Goal: Task Accomplishment & Management: Complete application form

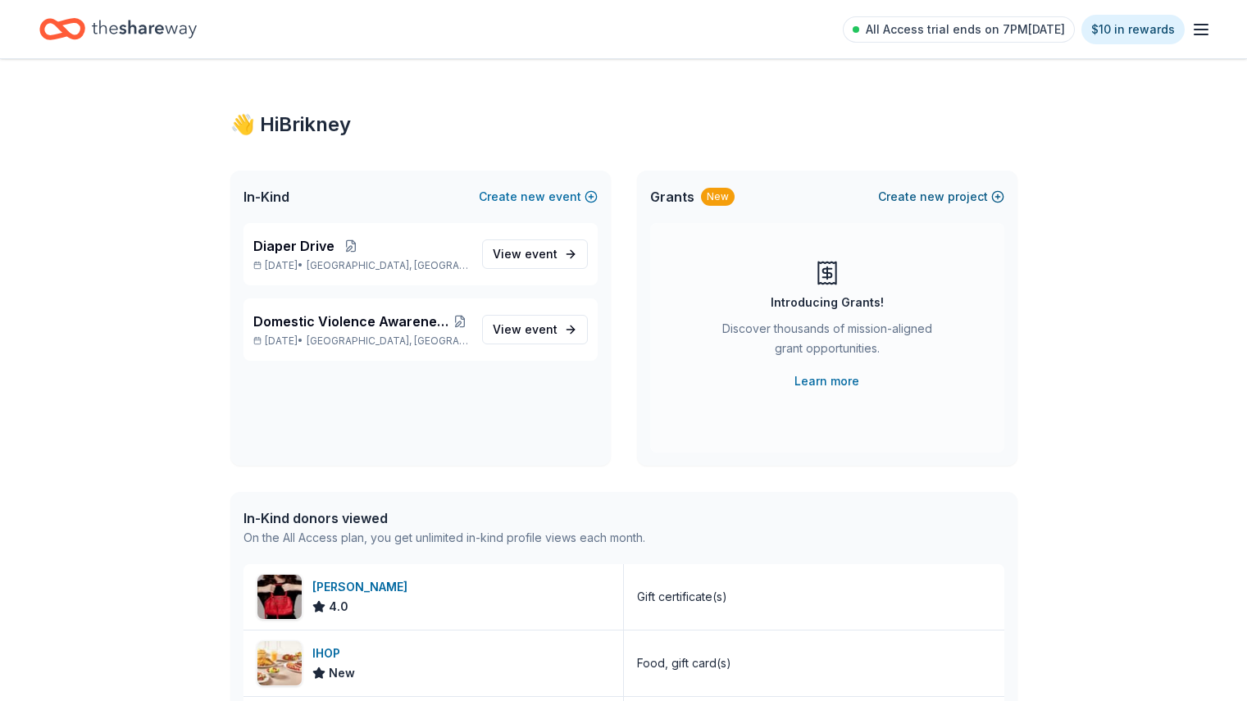
click at [934, 196] on span "new" at bounding box center [932, 197] width 25 height 20
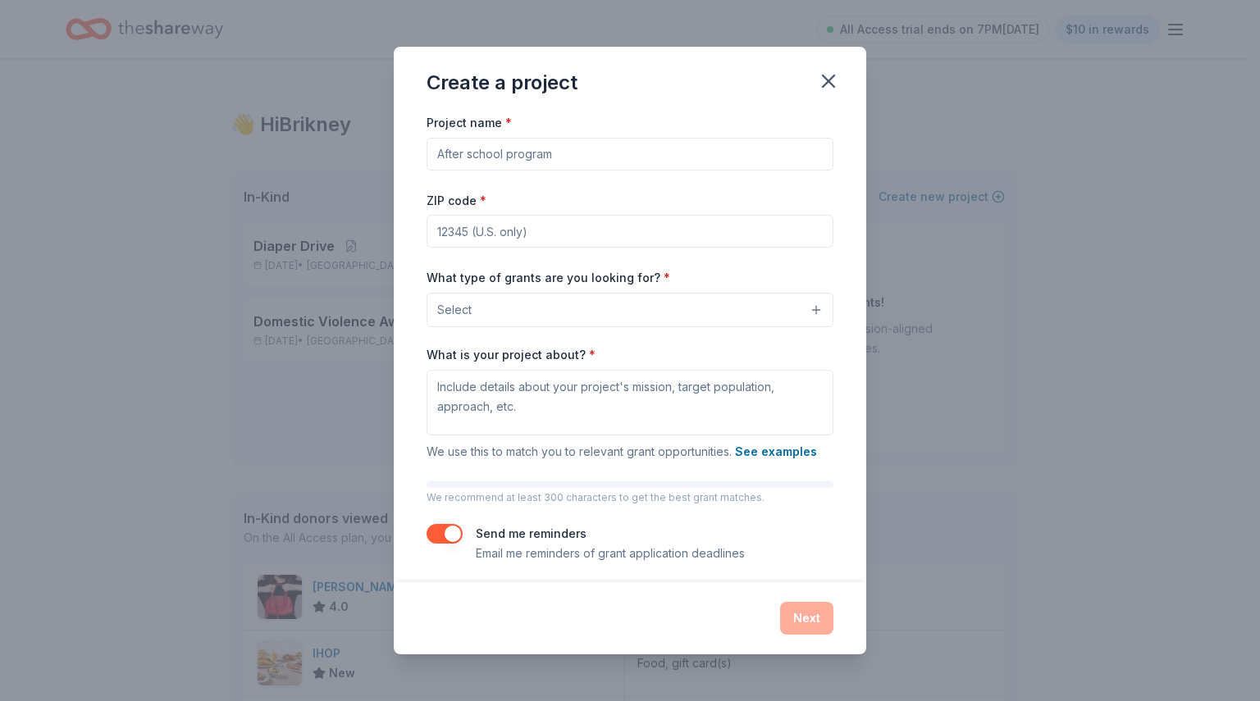
click at [542, 149] on input "Project name *" at bounding box center [629, 154] width 407 height 33
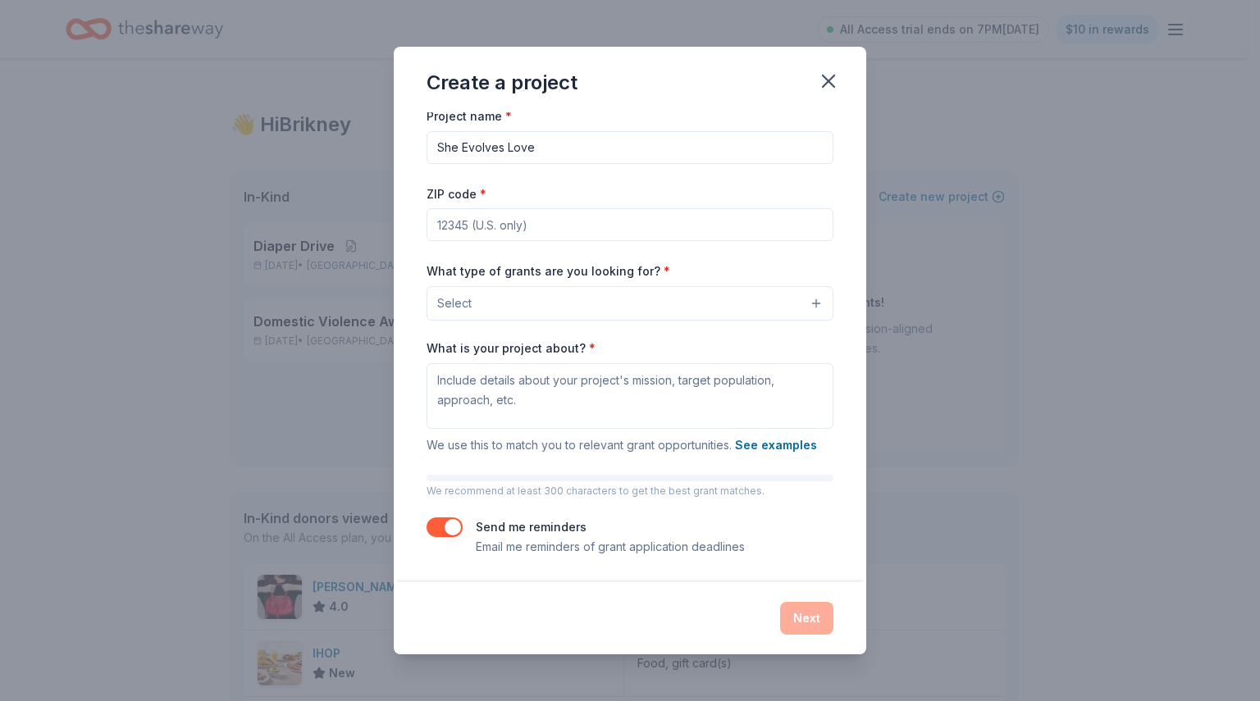
type input "She Evolves Love"
click at [480, 217] on input "ZIP code *" at bounding box center [629, 224] width 407 height 33
type input "28213"
click at [525, 297] on button "Select" at bounding box center [629, 303] width 407 height 34
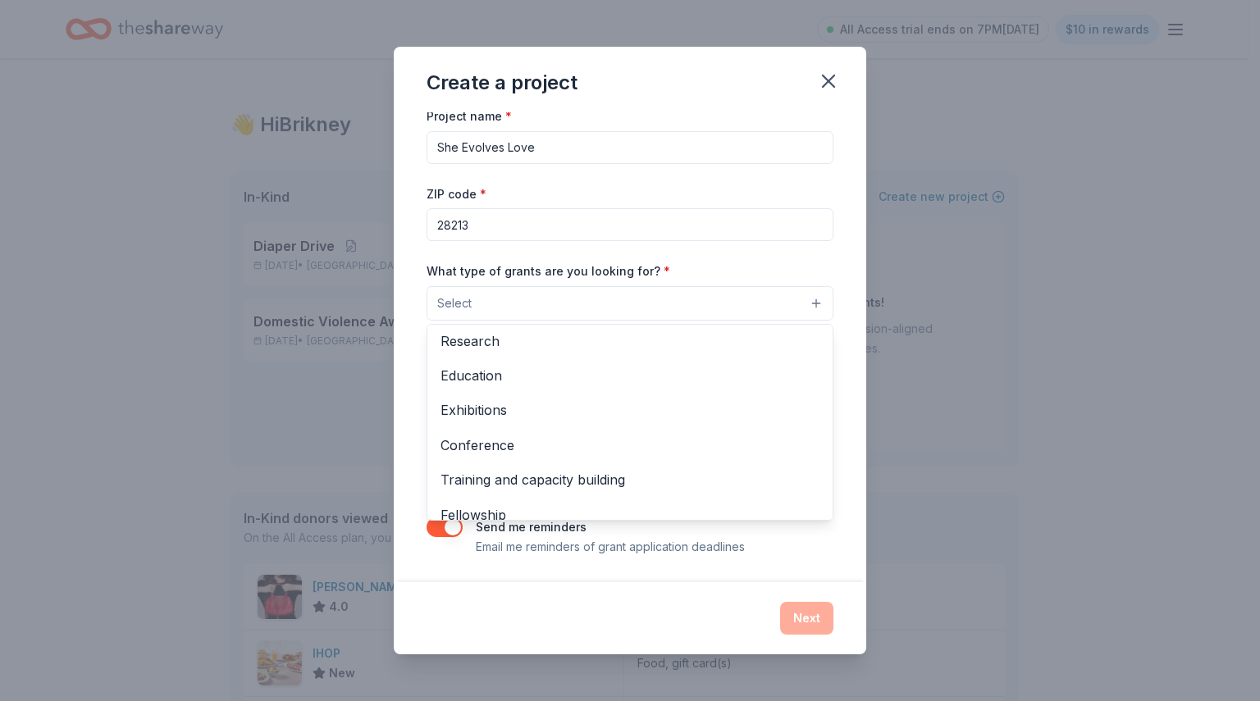
scroll to position [142, 0]
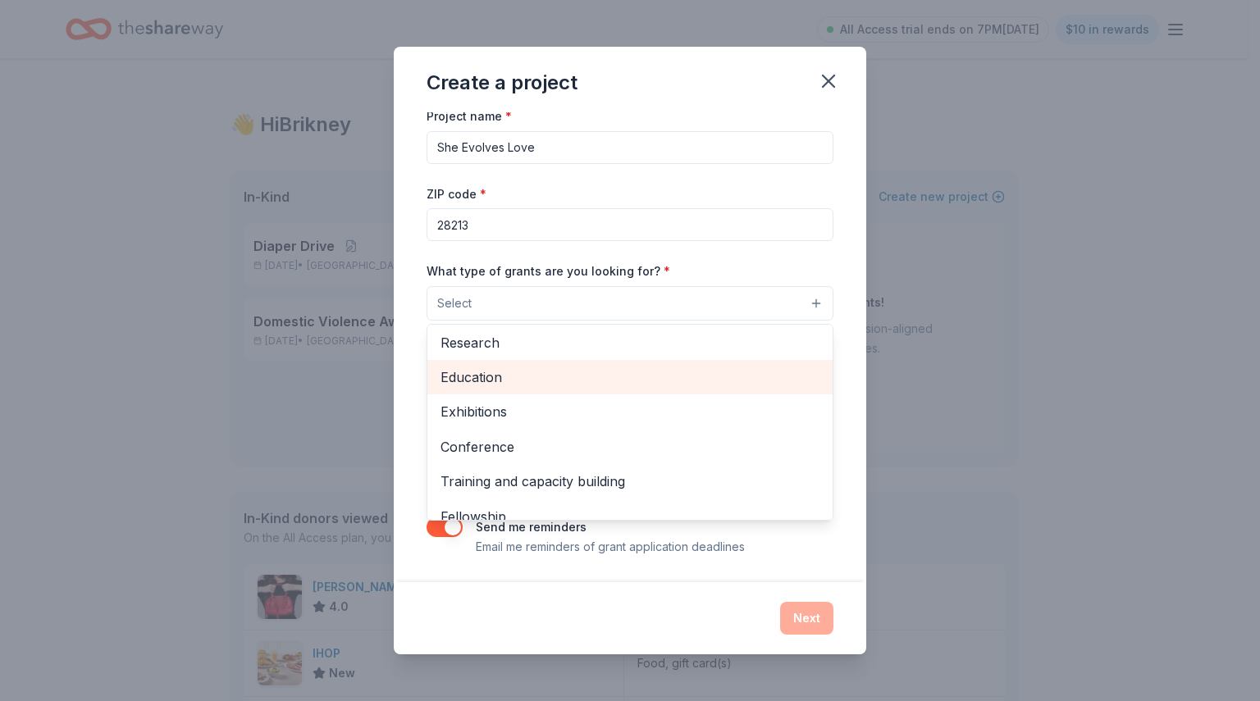
click at [592, 381] on span "Education" at bounding box center [629, 377] width 379 height 21
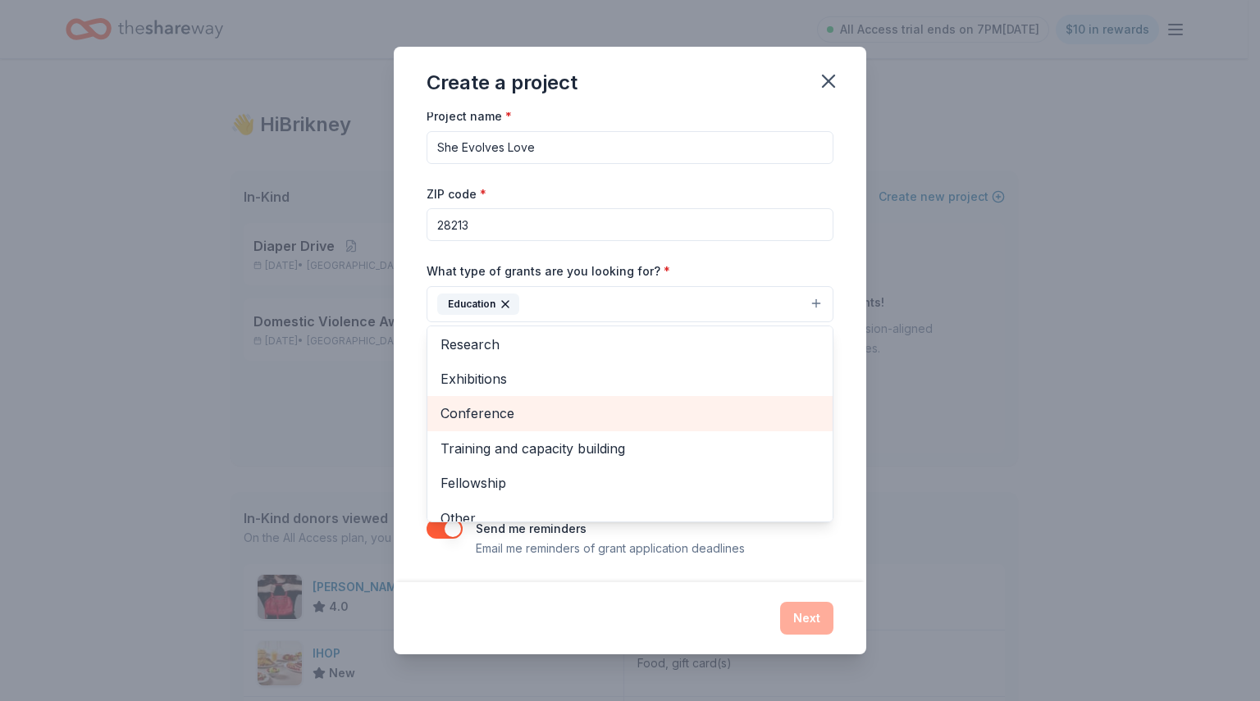
click at [779, 409] on span "Conference" at bounding box center [629, 413] width 379 height 21
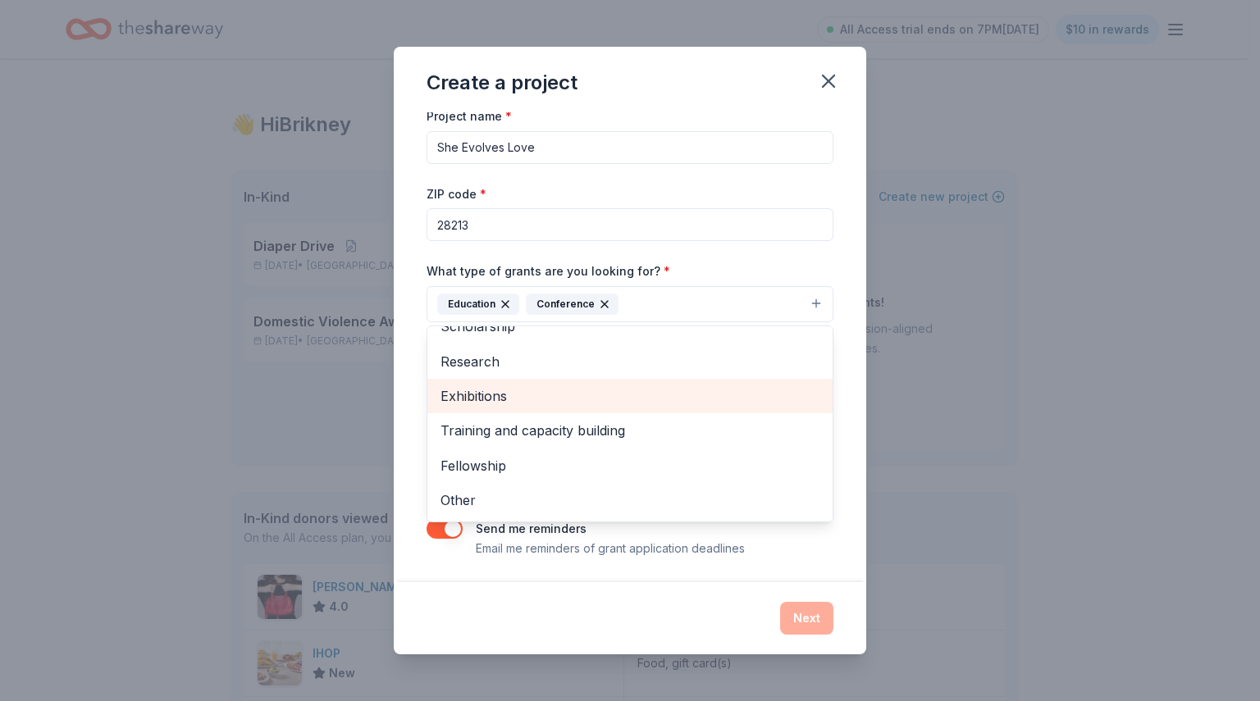
scroll to position [125, 0]
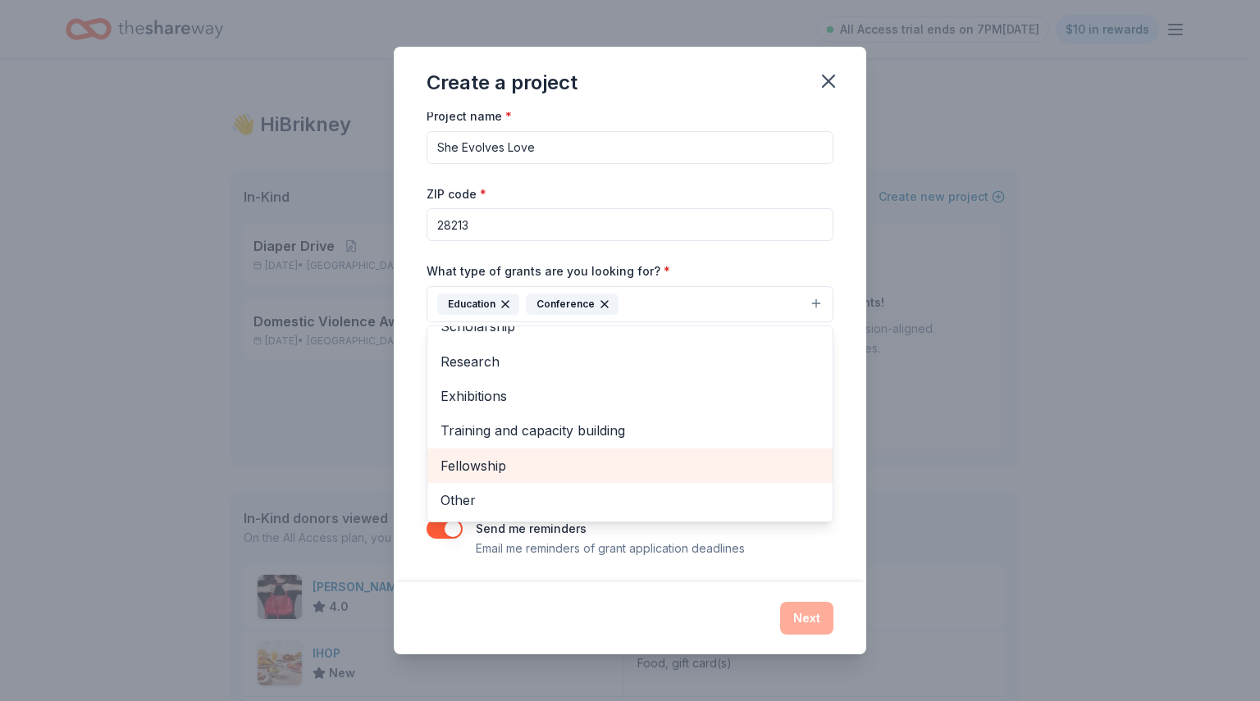
click at [739, 469] on span "Fellowship" at bounding box center [629, 465] width 379 height 21
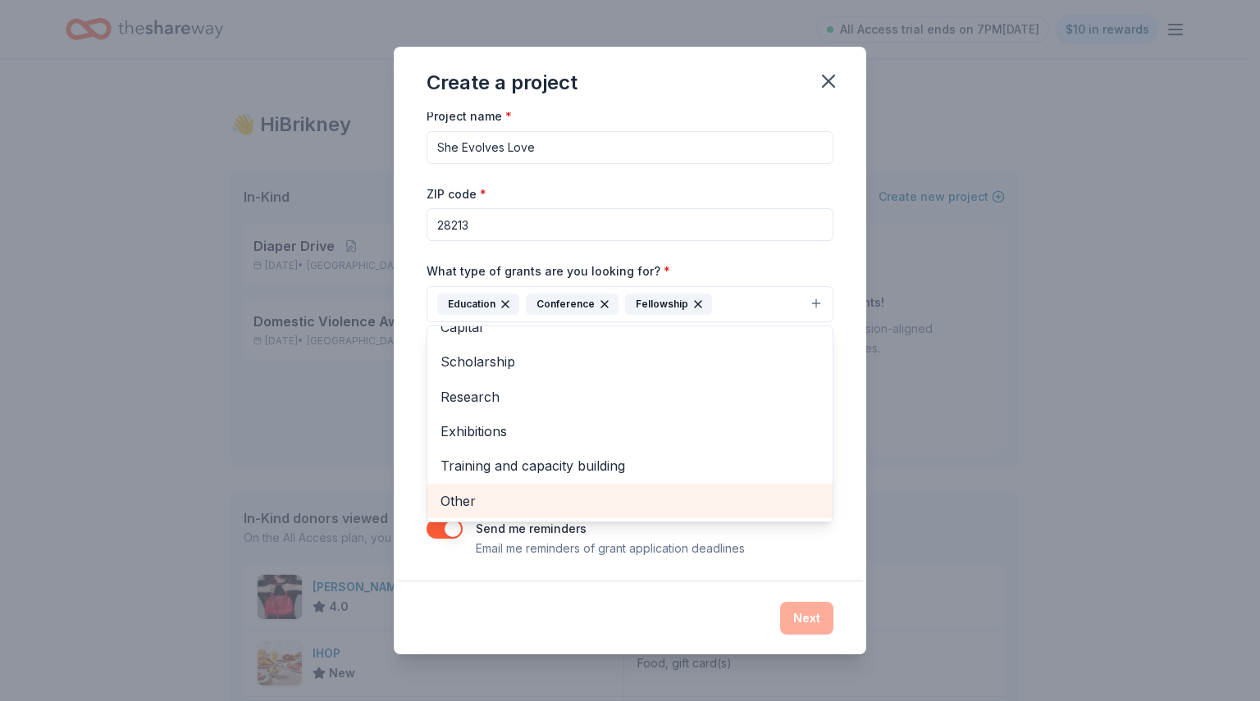
click at [639, 516] on div "Other" at bounding box center [629, 501] width 405 height 34
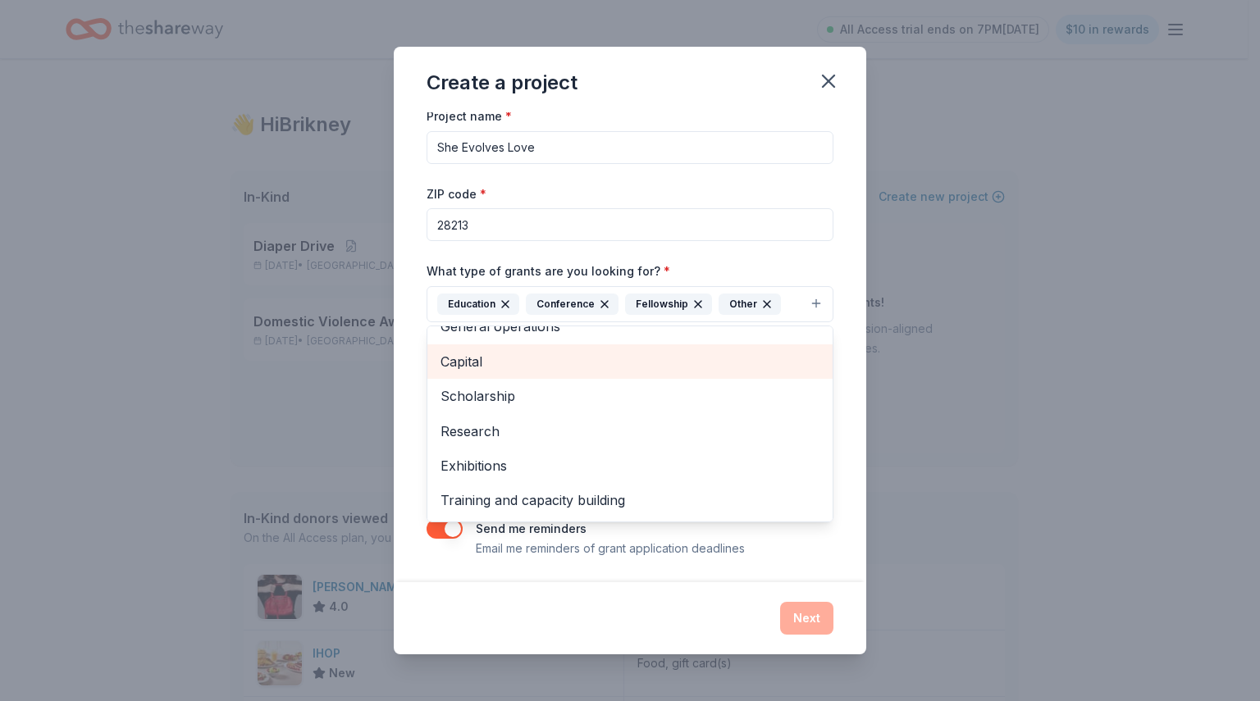
click at [507, 374] on div "Capital" at bounding box center [629, 361] width 405 height 34
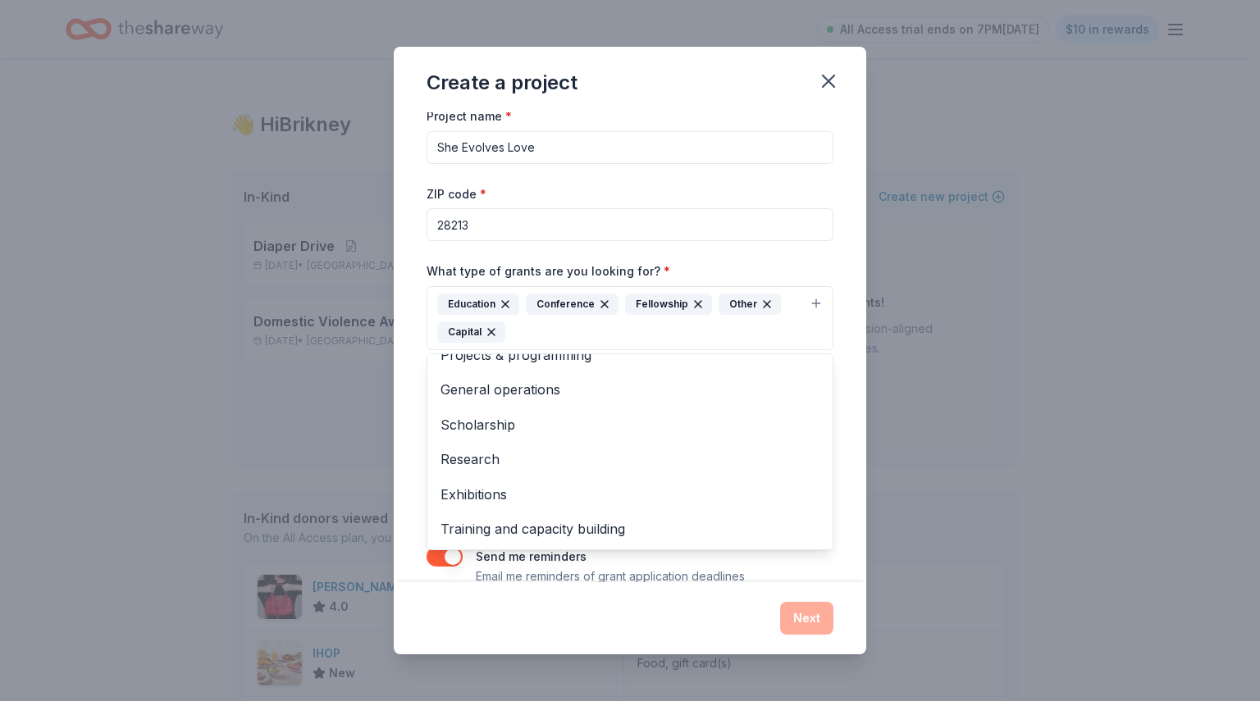
click at [821, 265] on div "Project name * She Evolves Love ZIP code * 28213 What type of grants are you lo…" at bounding box center [630, 347] width 472 height 470
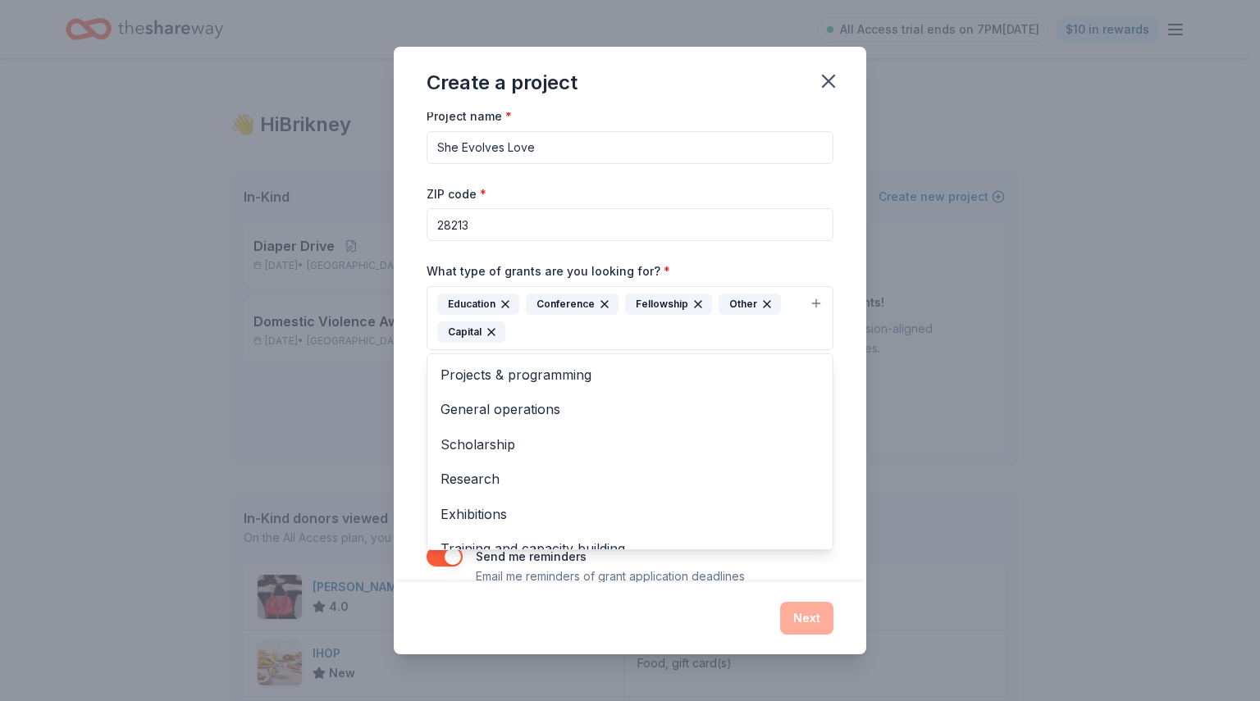
click at [547, 341] on div "Education Conference Fellowship Other Capital" at bounding box center [620, 318] width 366 height 49
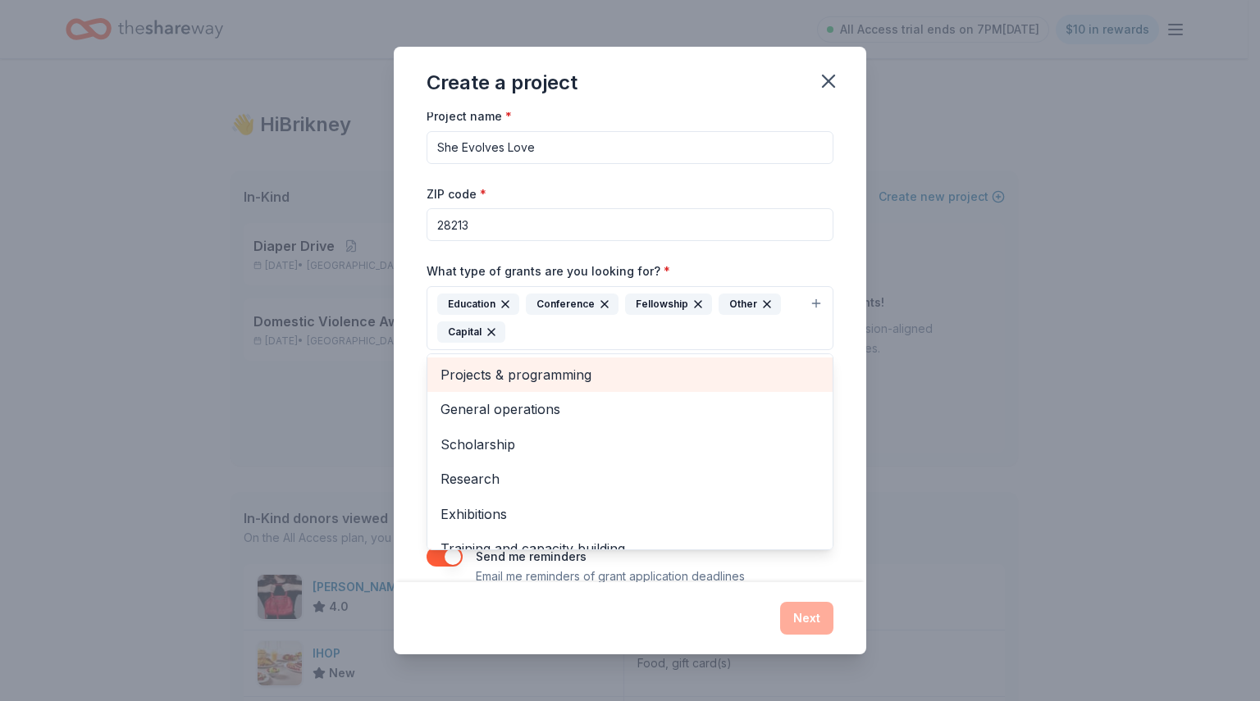
click at [567, 368] on span "Projects & programming" at bounding box center [629, 374] width 379 height 21
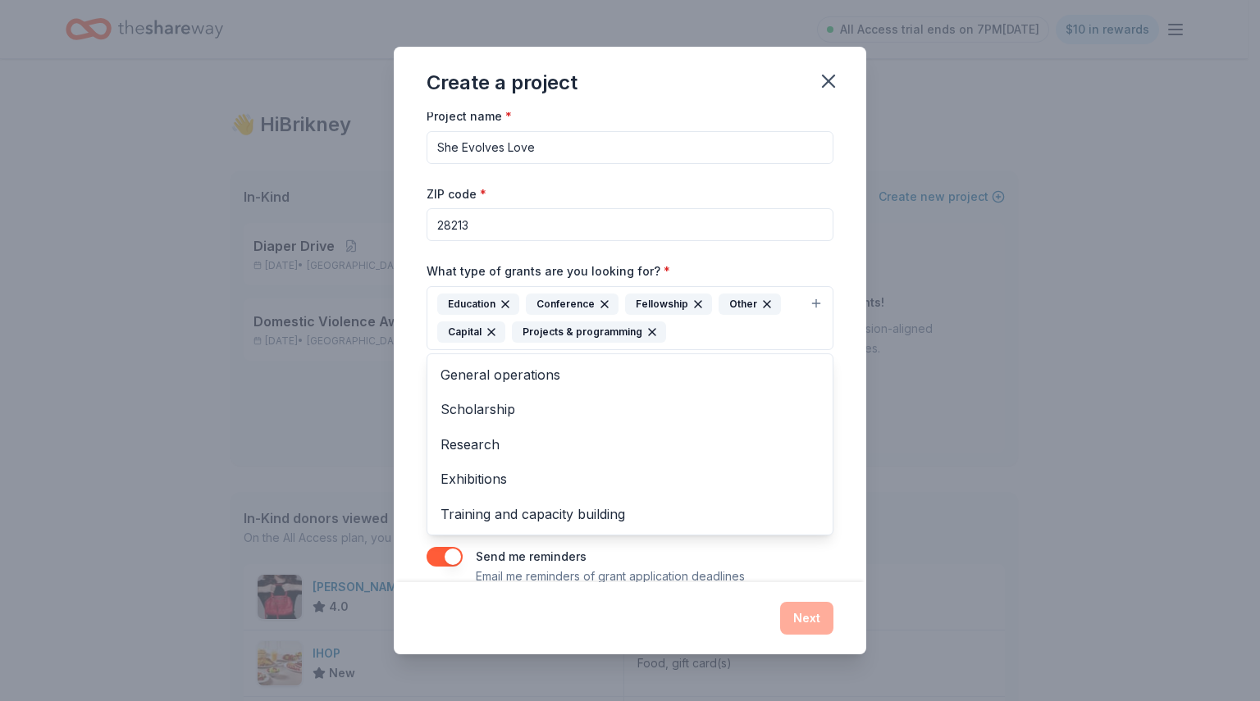
click at [836, 342] on div "Project name * She Evolves Love ZIP code * 28213 What type of grants are you lo…" at bounding box center [630, 347] width 472 height 470
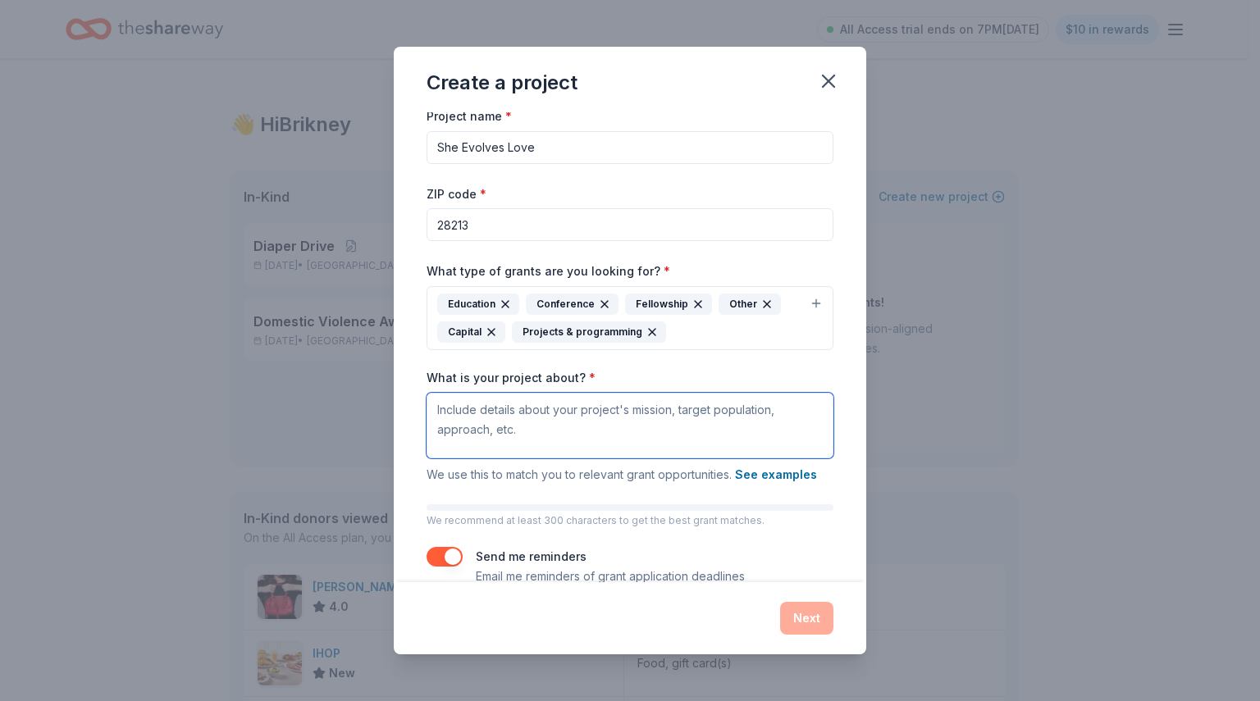
click at [638, 430] on textarea "What is your project about? *" at bounding box center [629, 426] width 407 height 66
click at [500, 420] on textarea "What is your project about? *" at bounding box center [629, 426] width 407 height 66
click at [613, 429] on textarea "What is your project about? *" at bounding box center [629, 426] width 407 height 66
paste textarea "The She Evolves Love Awareness & Prevention Initiative is a community-based pro…"
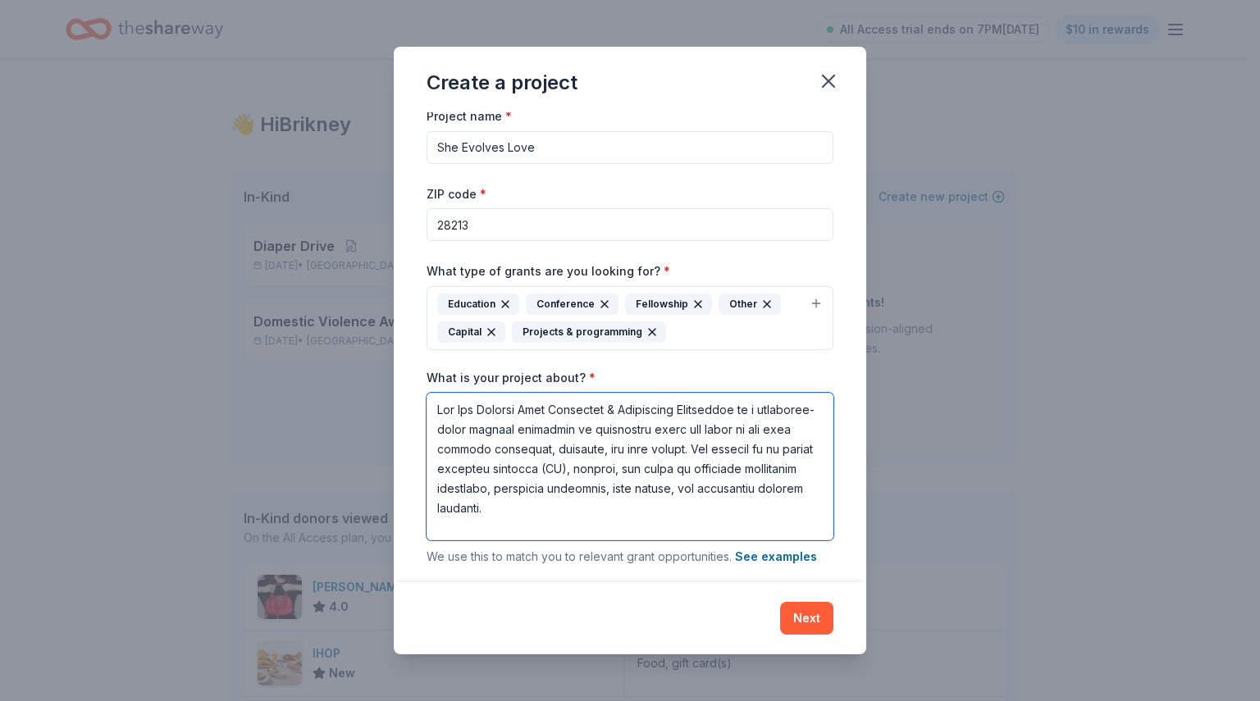
scroll to position [2475, 0]
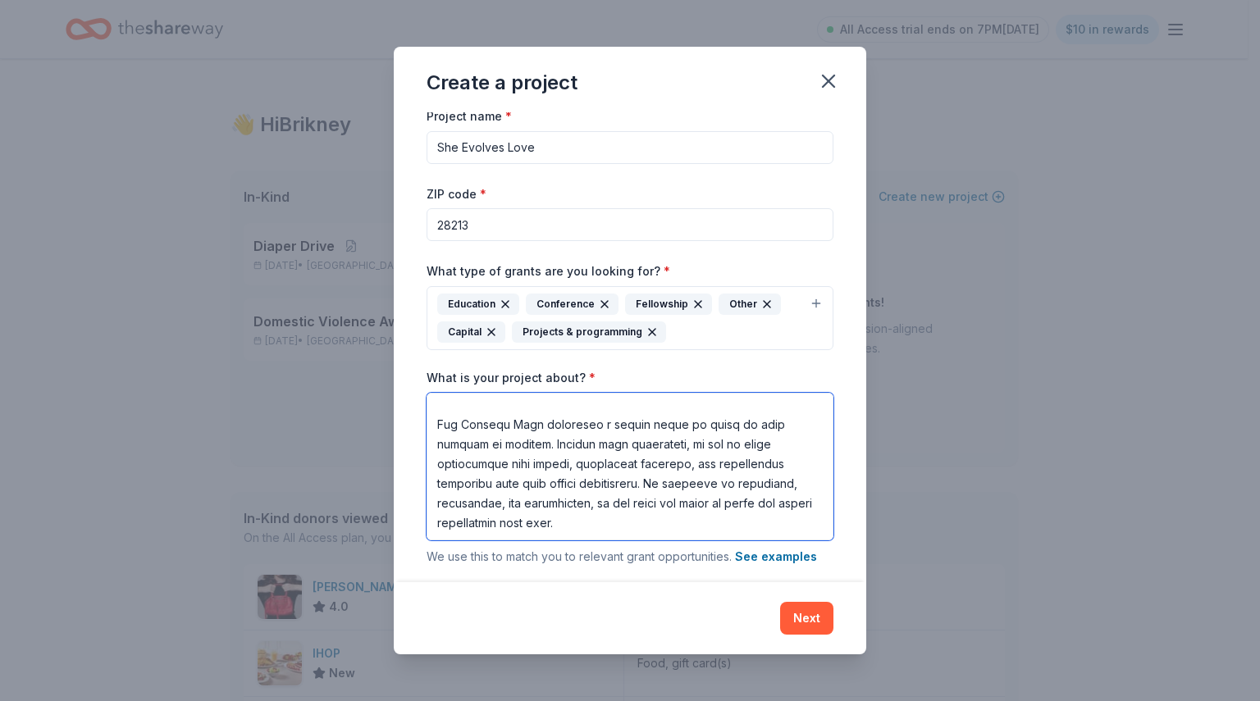
type textarea "The She Evolves Love Awareness & Prevention Initiative is a community-based pro…"
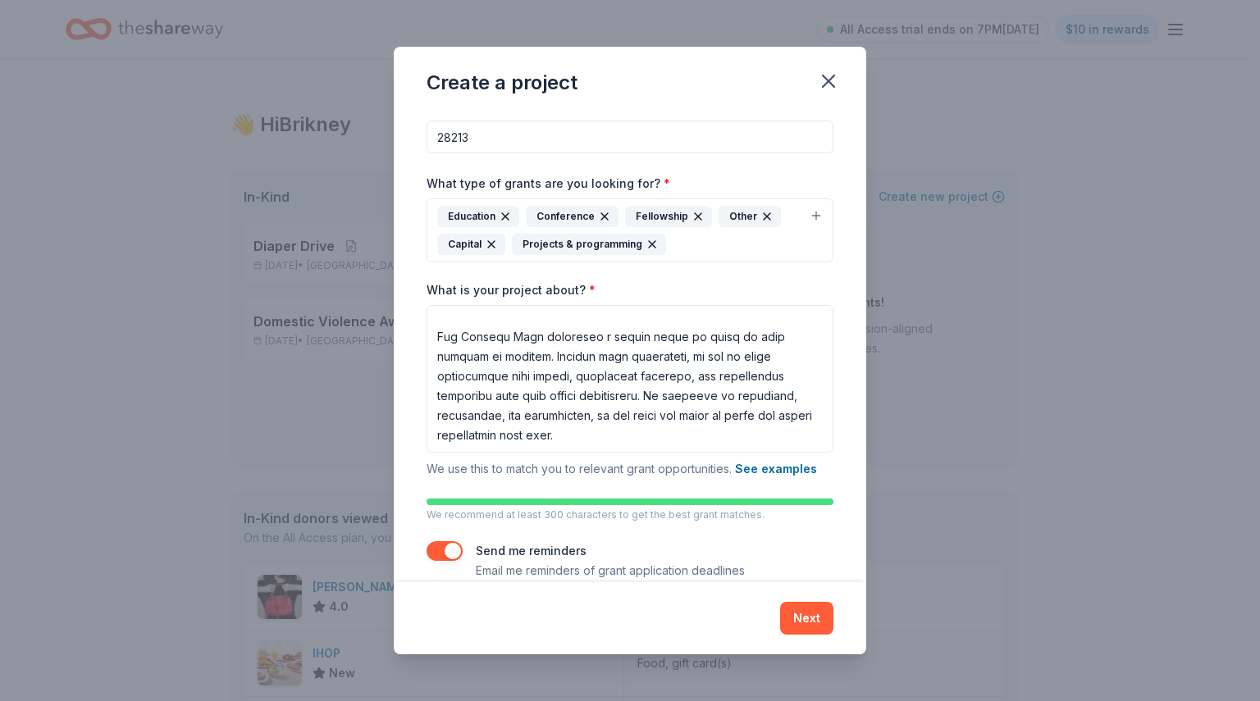
scroll to position [118, 0]
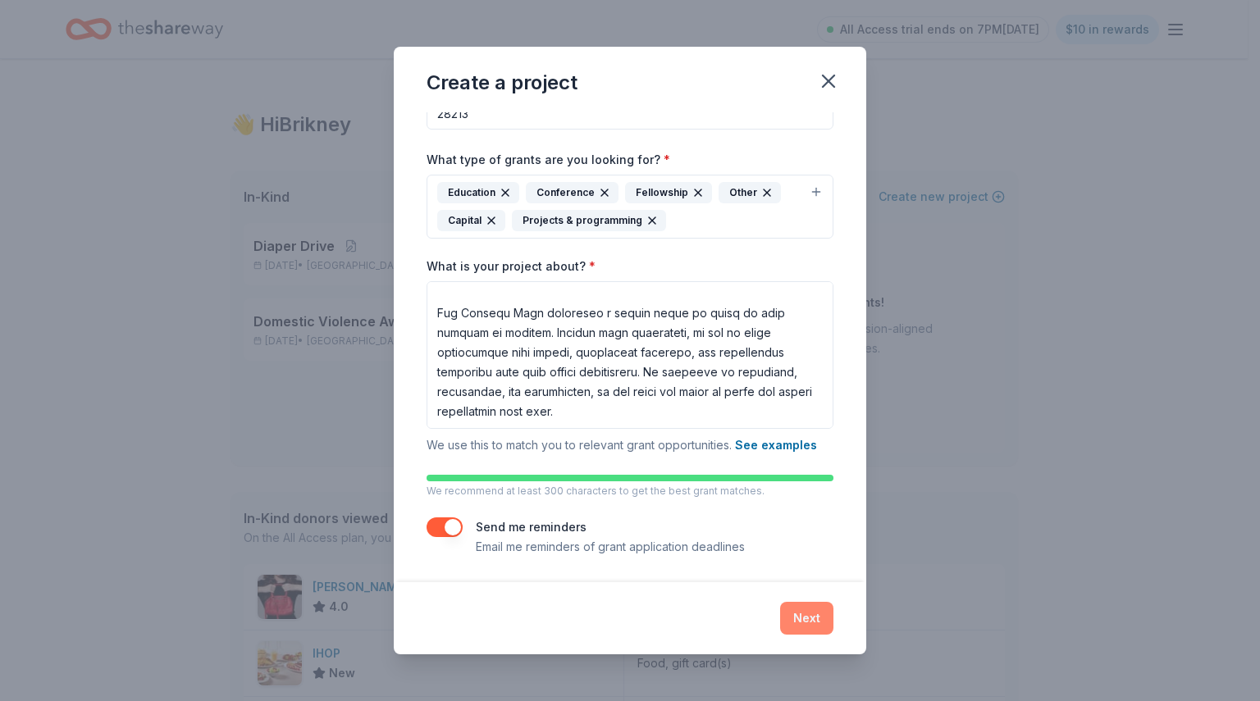
click at [802, 627] on button "Next" at bounding box center [806, 618] width 53 height 33
click at [802, 627] on div "Next" at bounding box center [629, 618] width 407 height 33
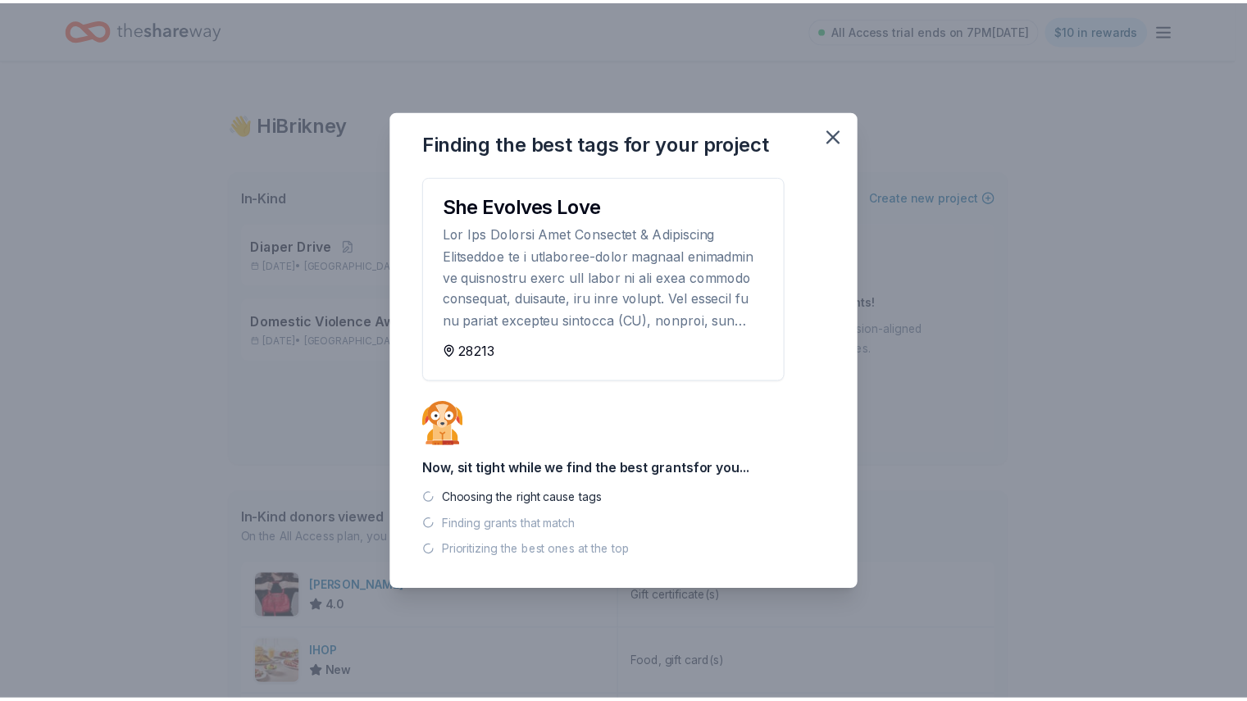
scroll to position [0, 0]
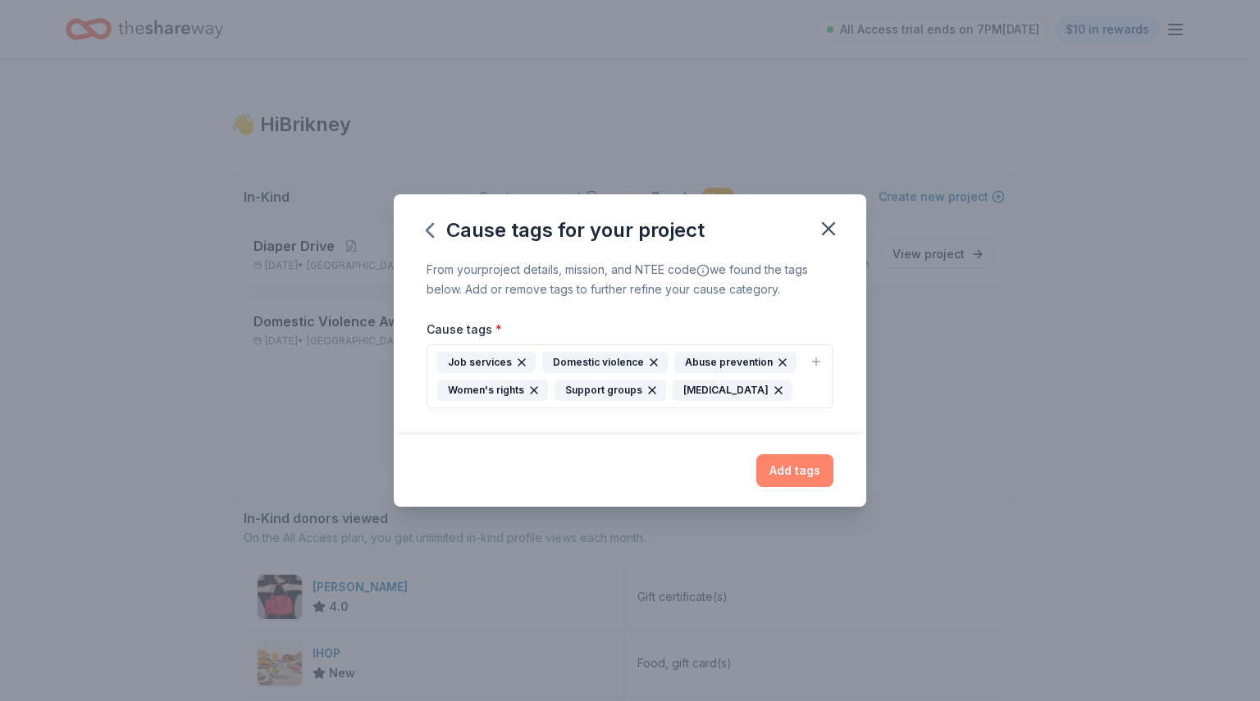
click at [804, 469] on button "Add tags" at bounding box center [794, 470] width 77 height 33
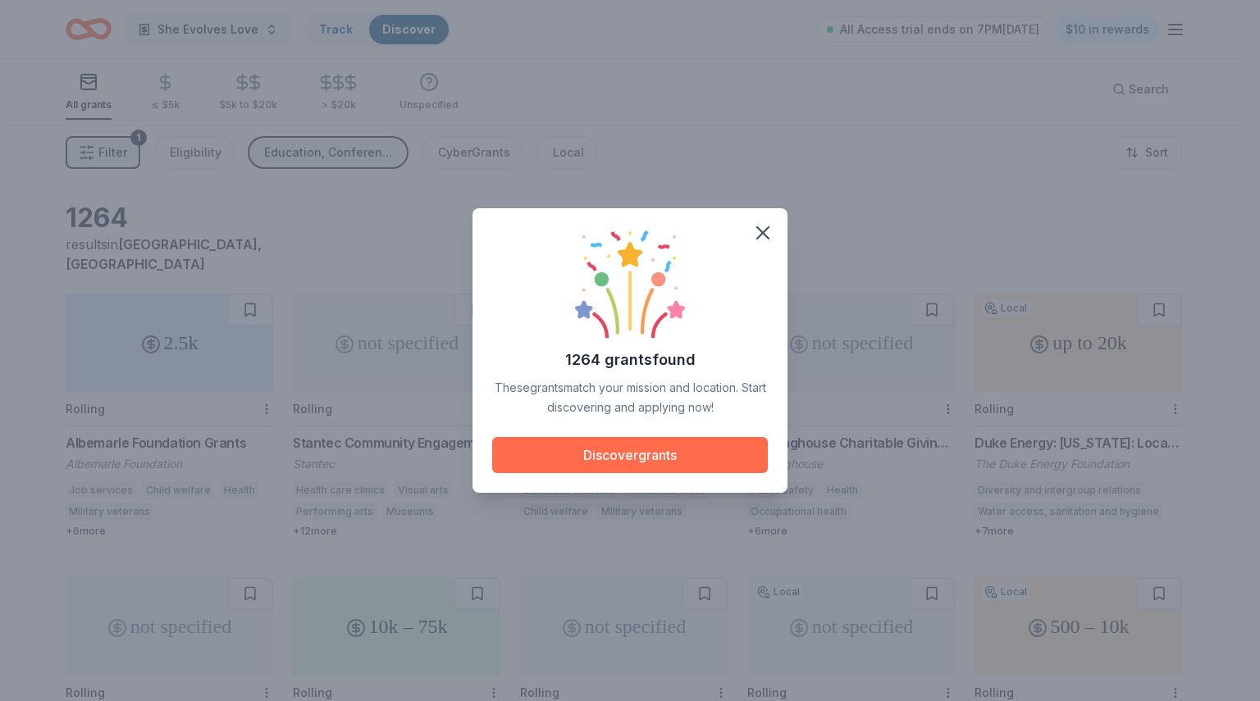
click at [639, 460] on button "Discover grants" at bounding box center [630, 455] width 276 height 36
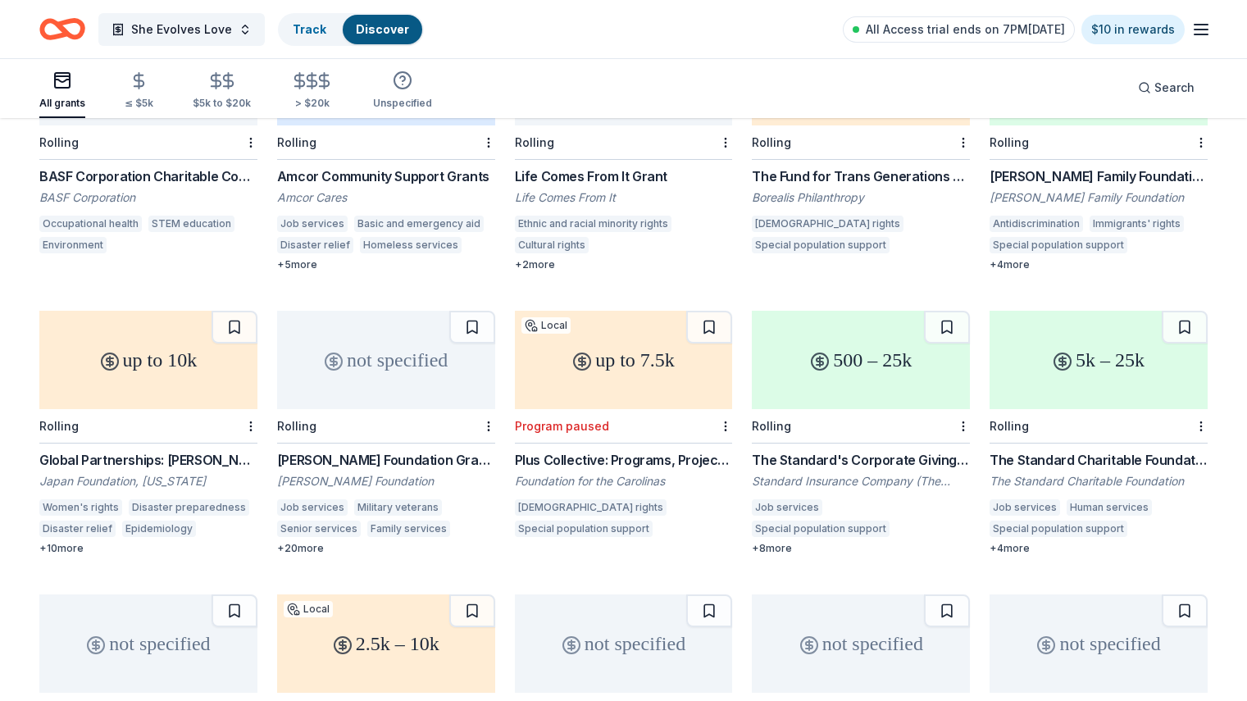
scroll to position [1160, 0]
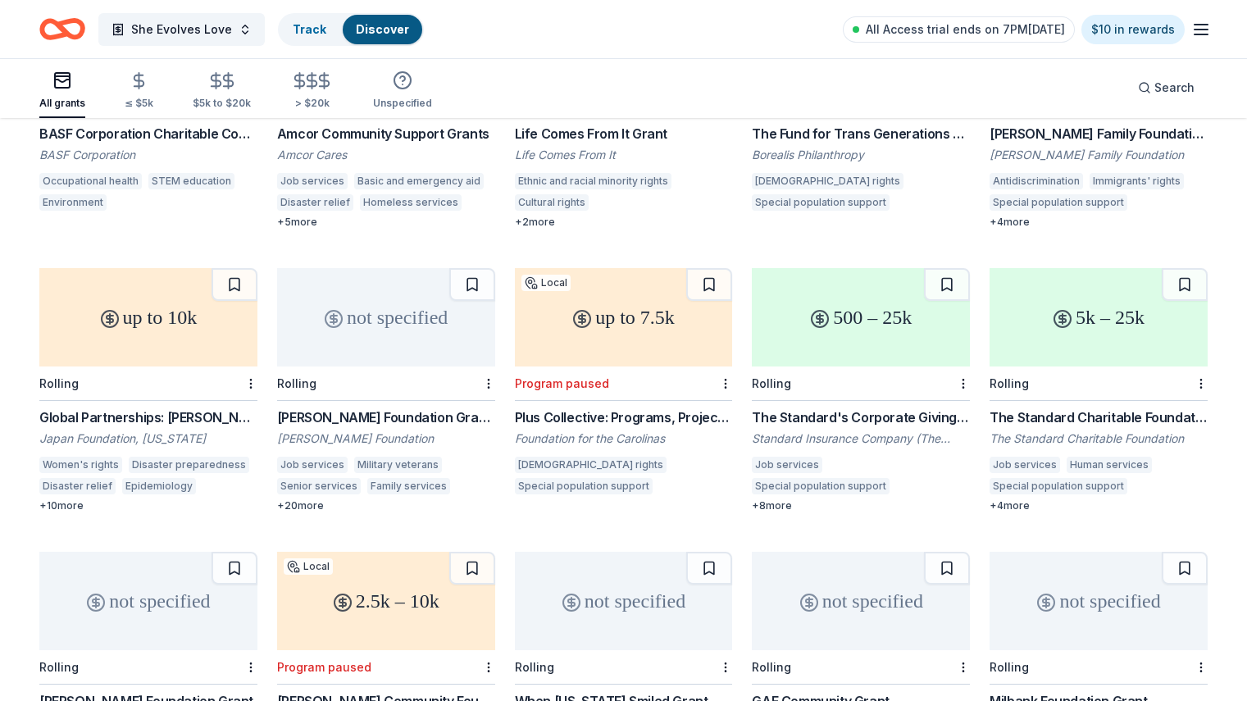
click at [158, 408] on div "Global Partnerships: [PERSON_NAME]" at bounding box center [148, 418] width 218 height 20
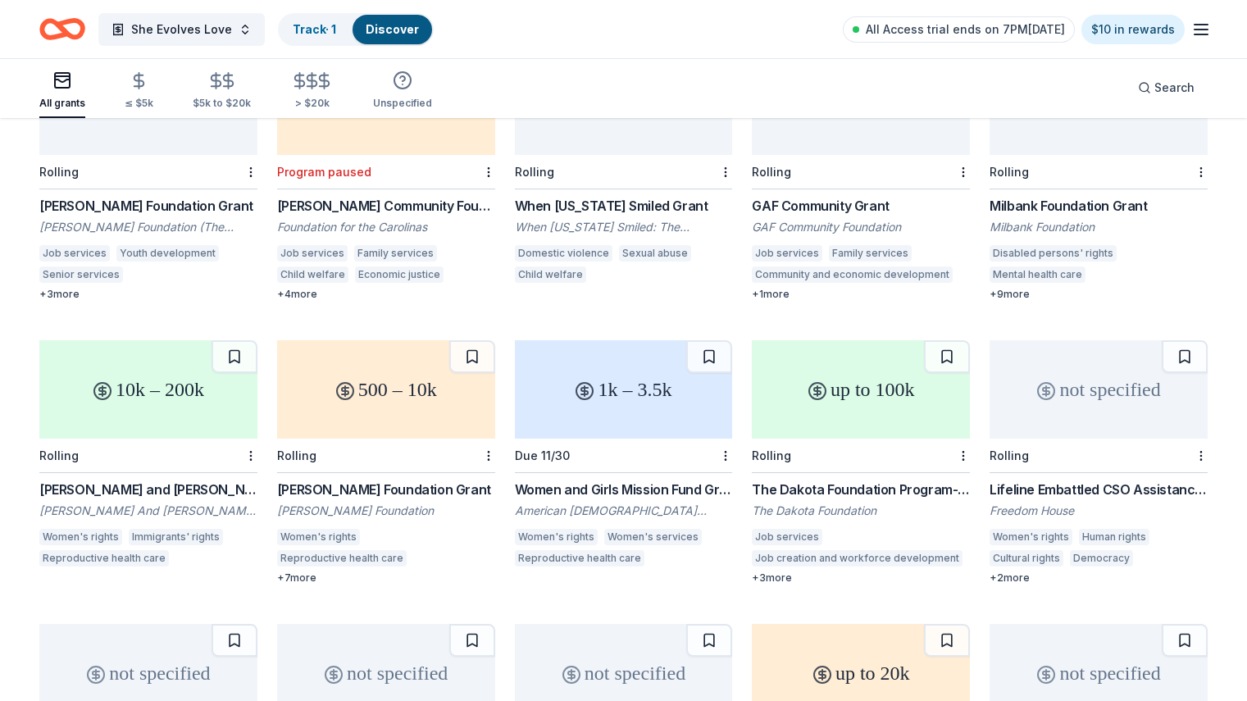
scroll to position [1658, 0]
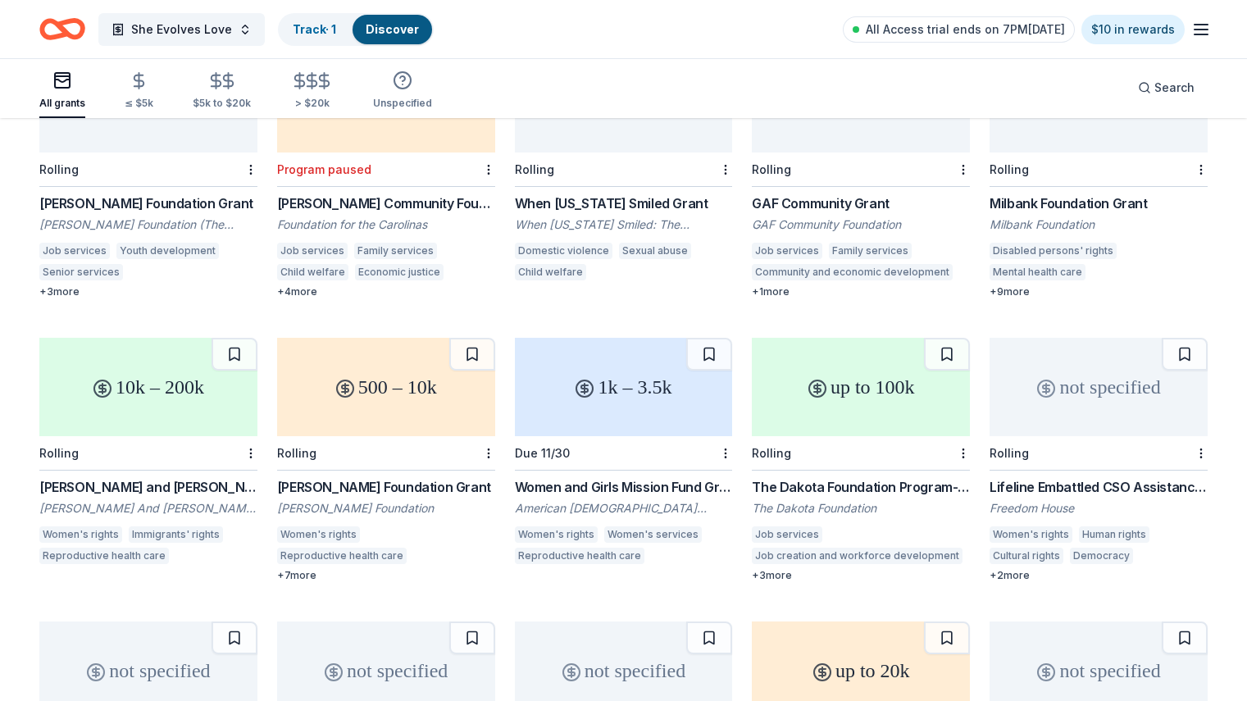
click at [156, 370] on div "10k – 200k" at bounding box center [148, 387] width 218 height 98
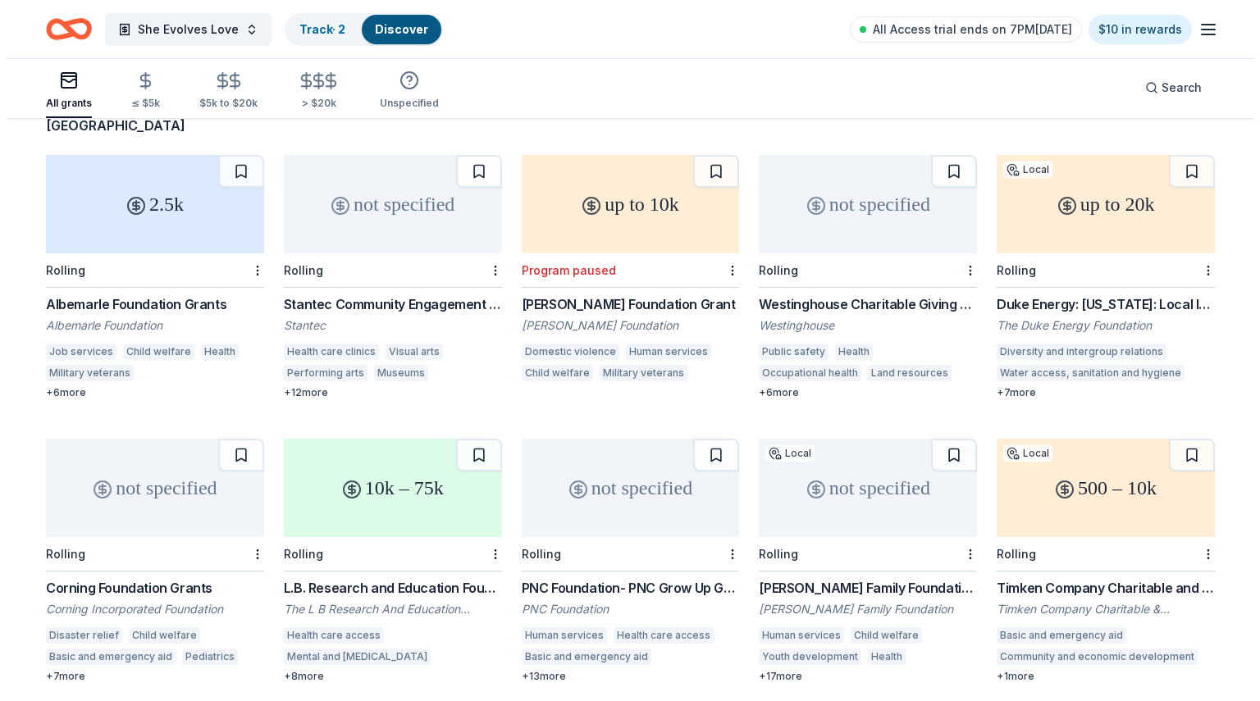
scroll to position [0, 0]
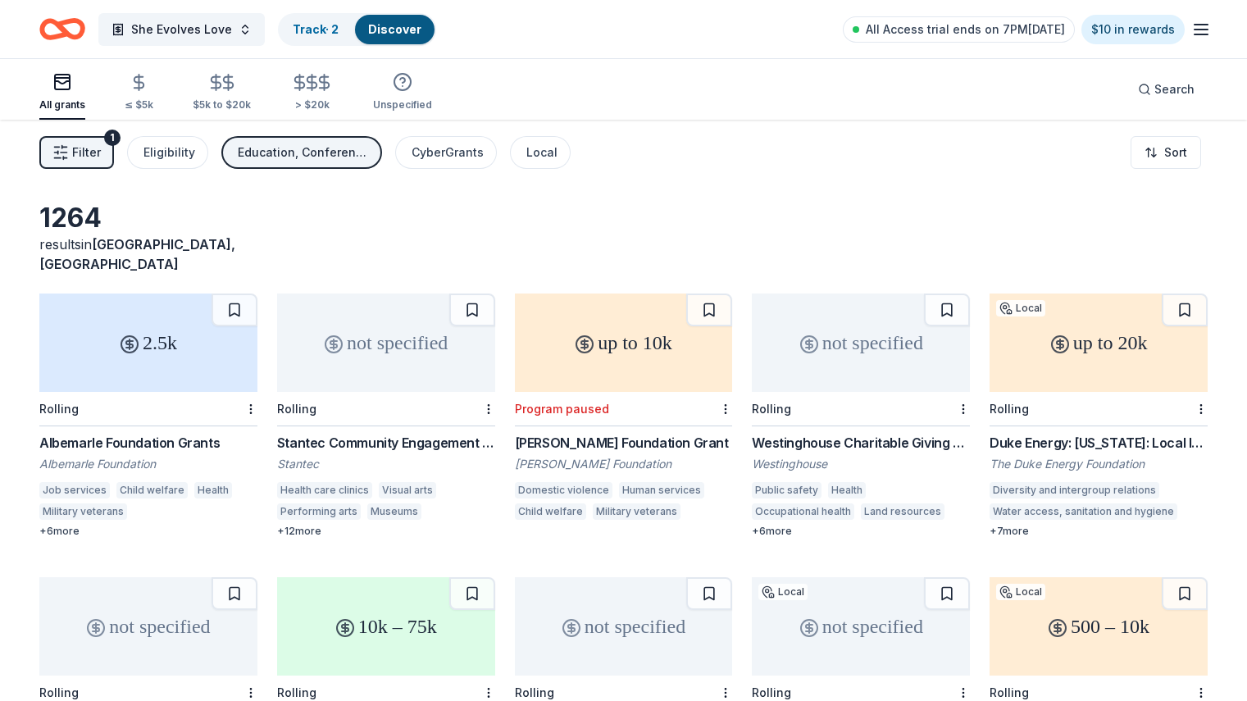
click at [101, 152] on span "Filter" at bounding box center [86, 153] width 29 height 20
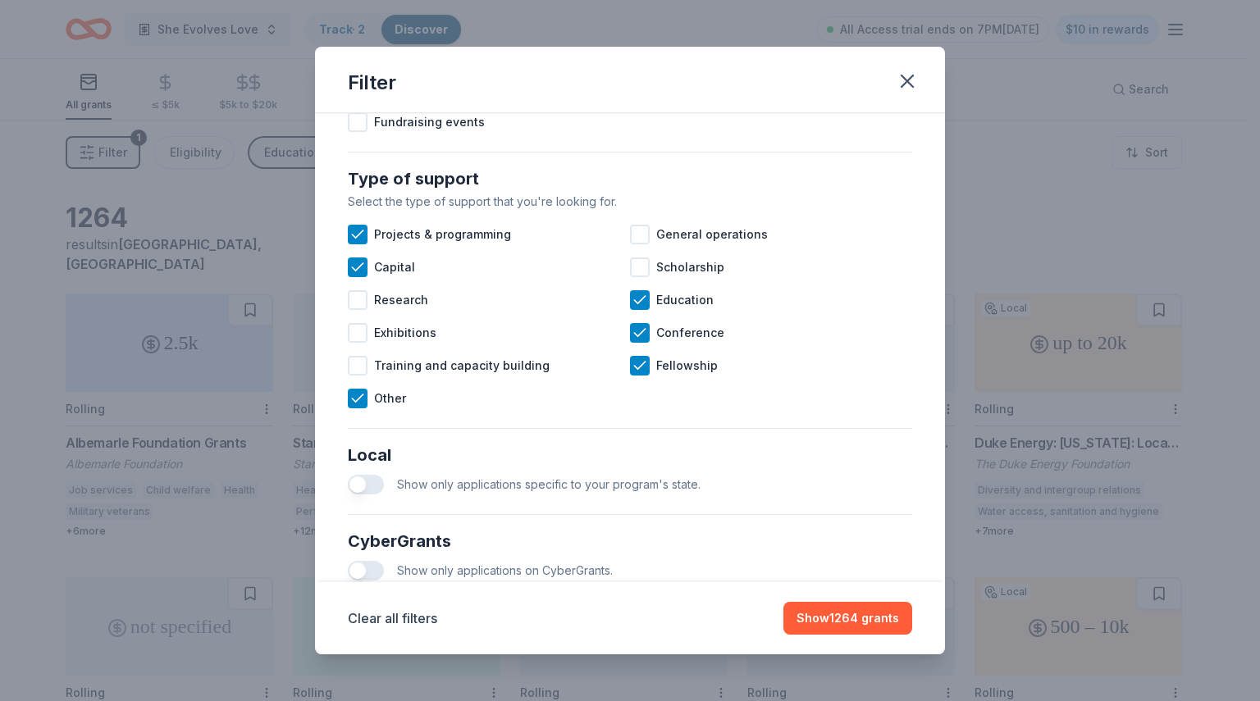
scroll to position [622, 0]
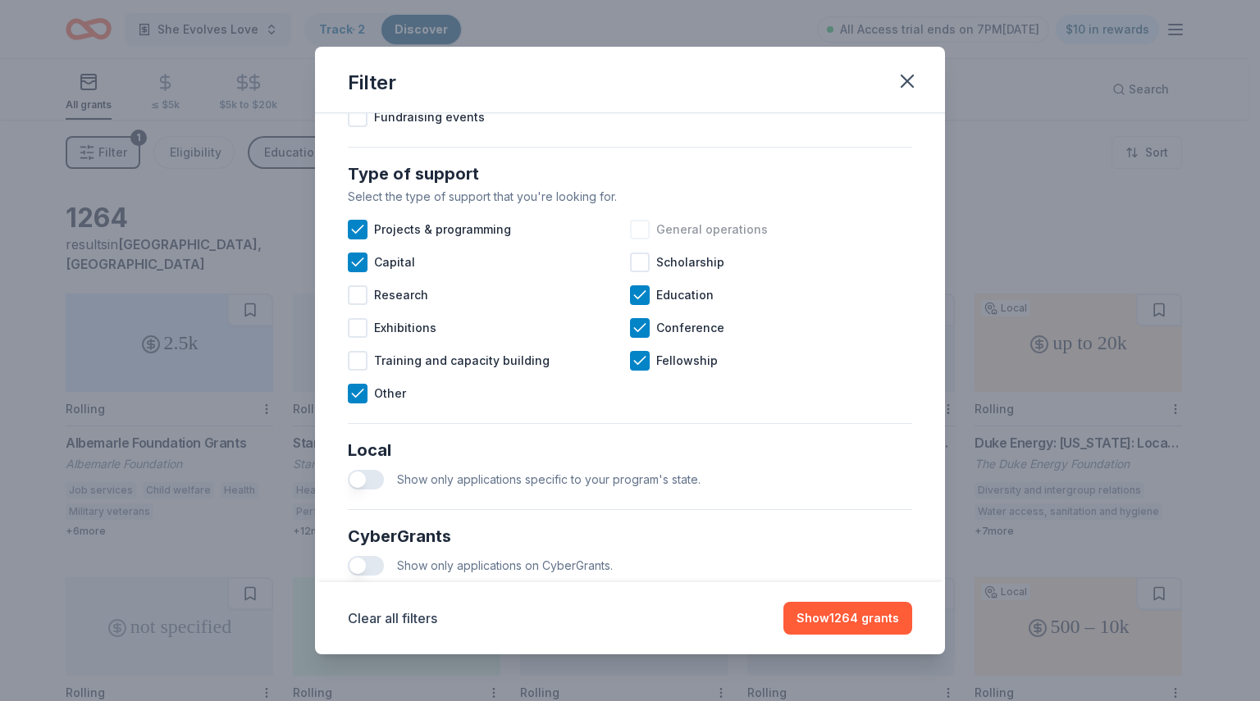
click at [638, 239] on div at bounding box center [640, 230] width 20 height 20
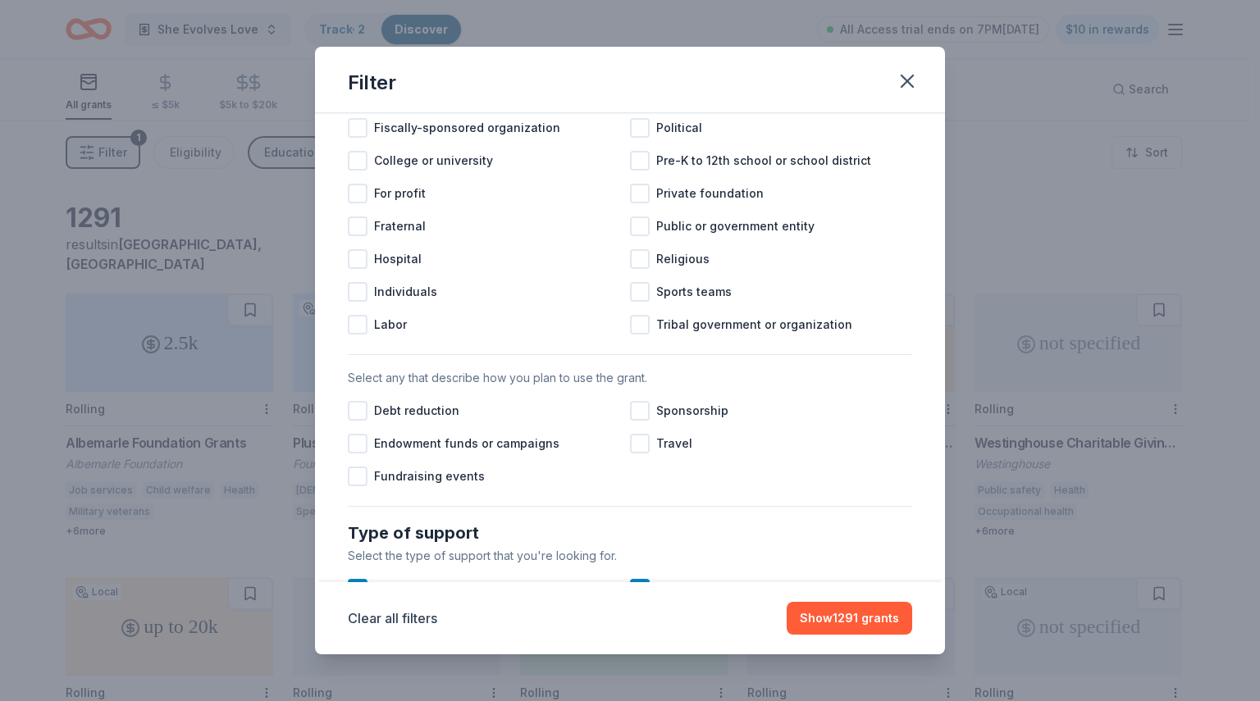
scroll to position [276, 0]
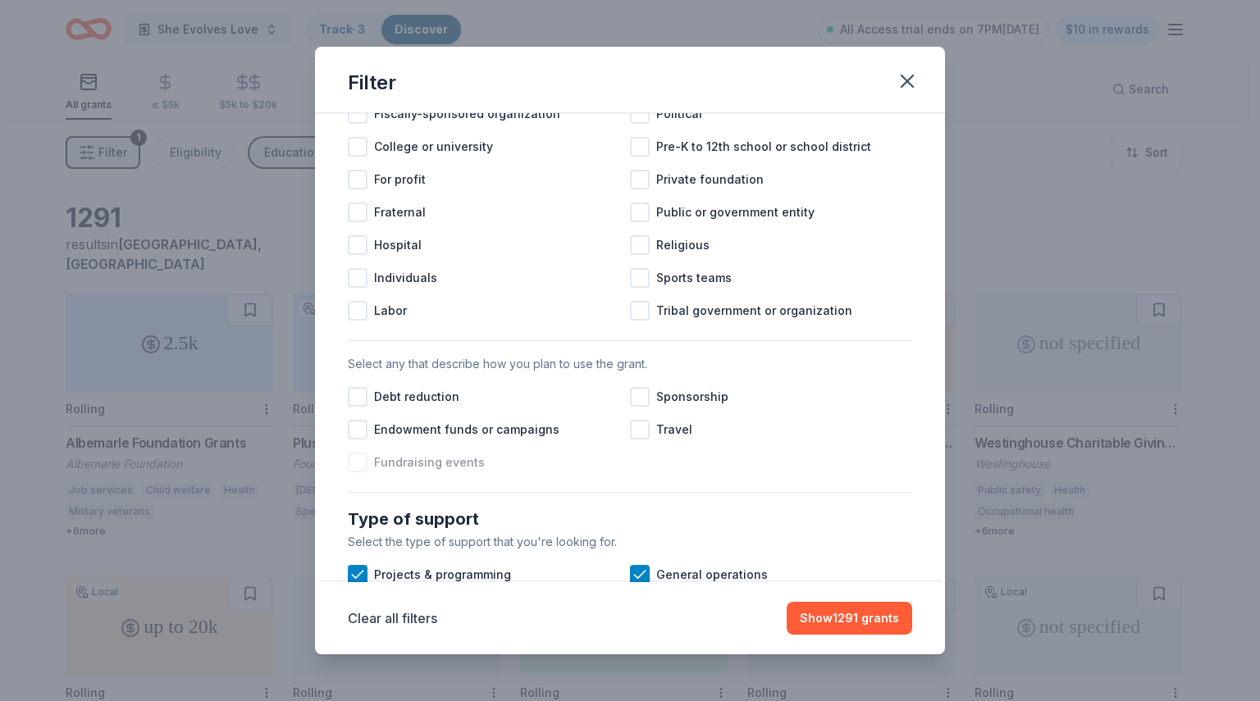
click at [367, 472] on div at bounding box center [358, 463] width 20 height 20
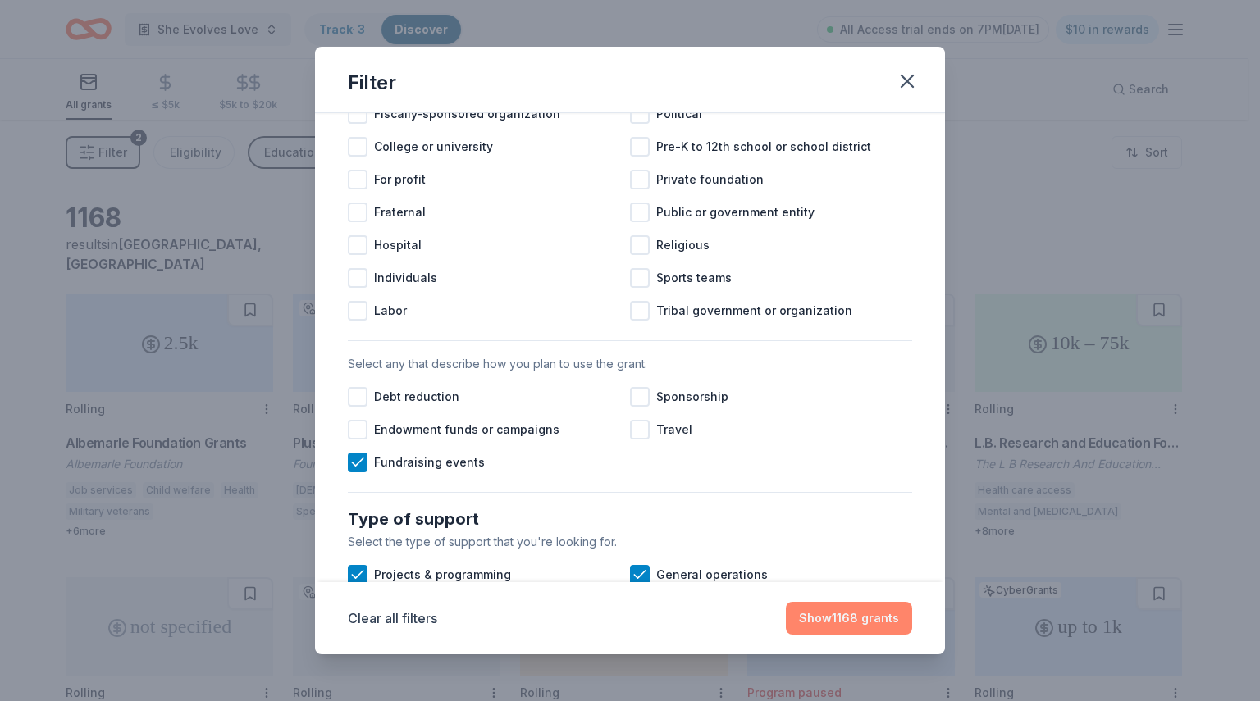
click at [851, 617] on button "Show 1168 grants" at bounding box center [849, 618] width 126 height 33
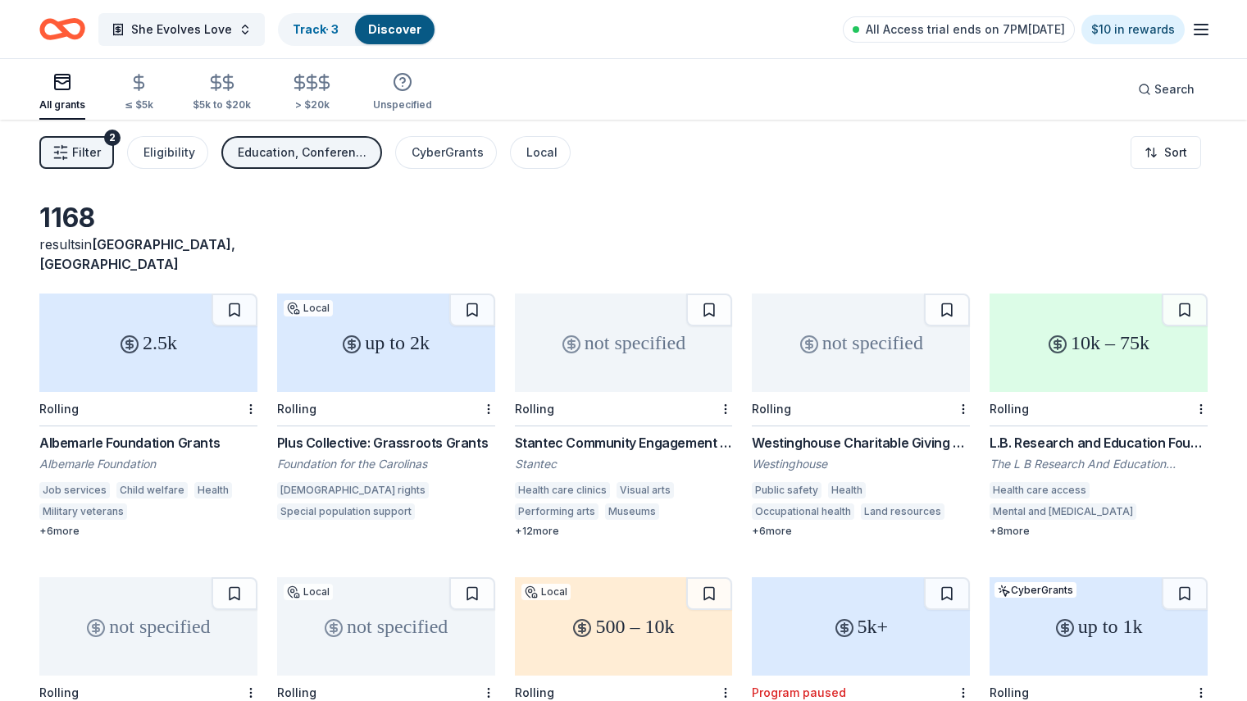
click at [101, 161] on span "Filter" at bounding box center [86, 153] width 29 height 20
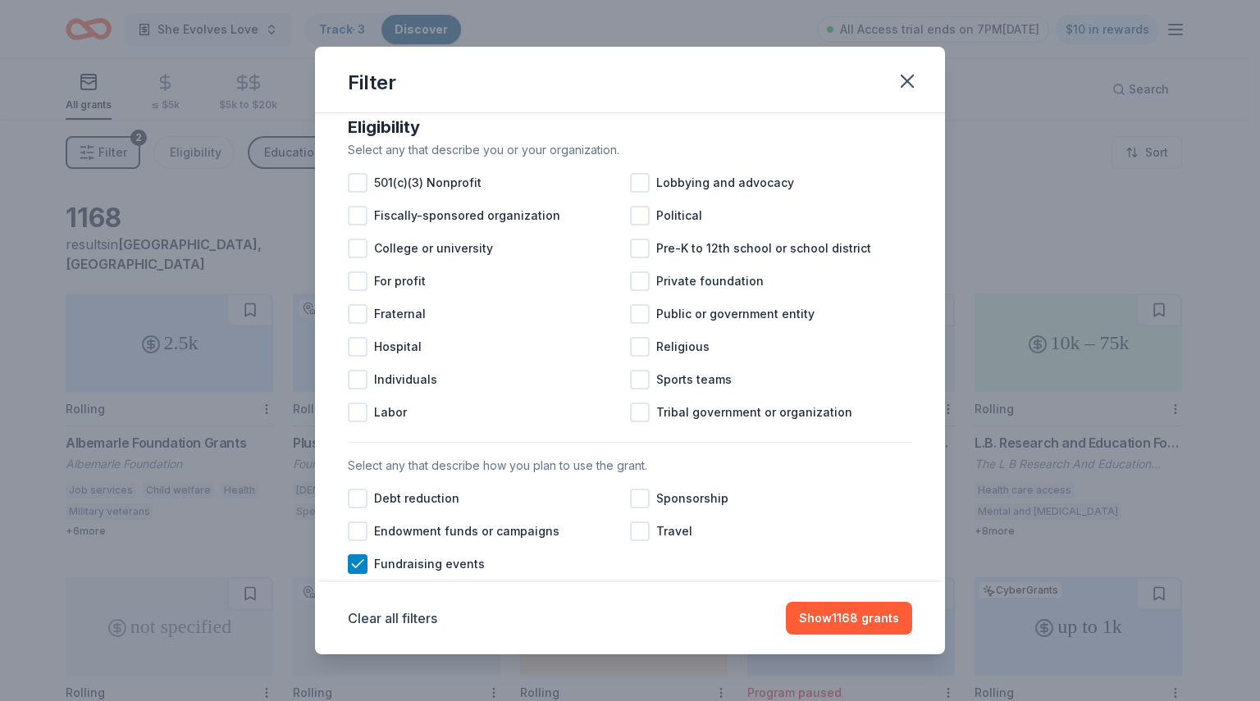
scroll to position [165, 0]
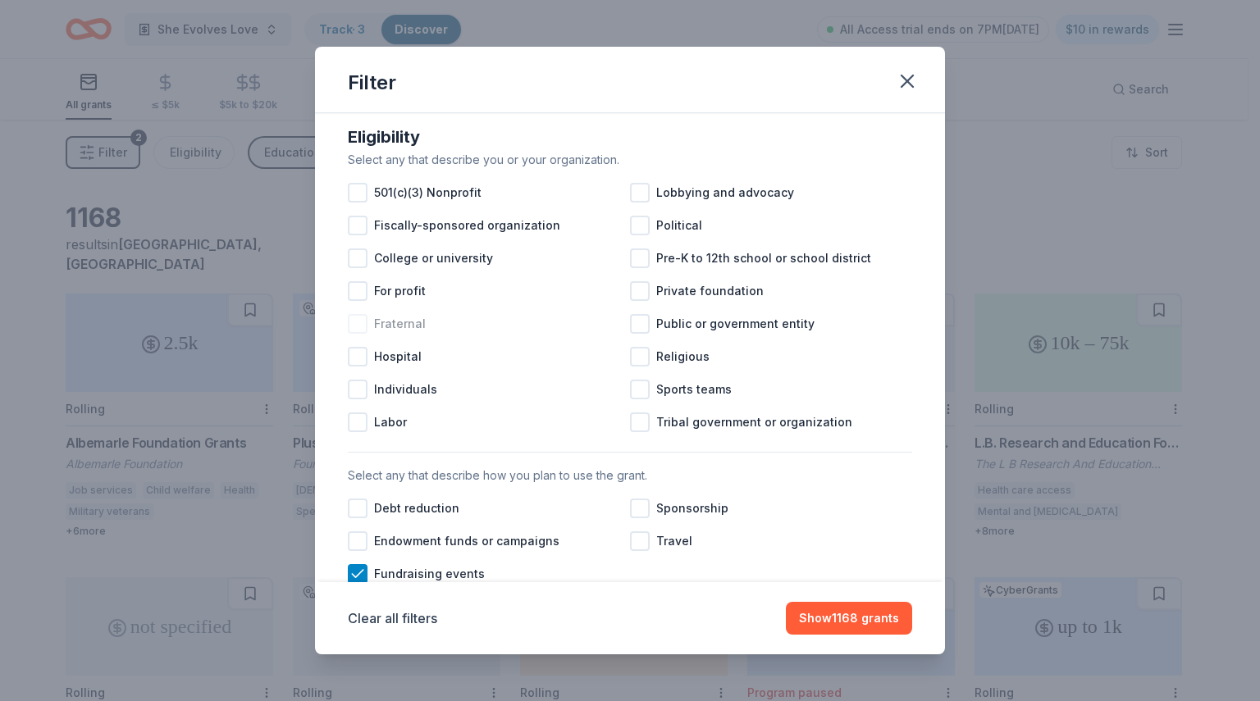
click at [364, 334] on div at bounding box center [358, 324] width 20 height 20
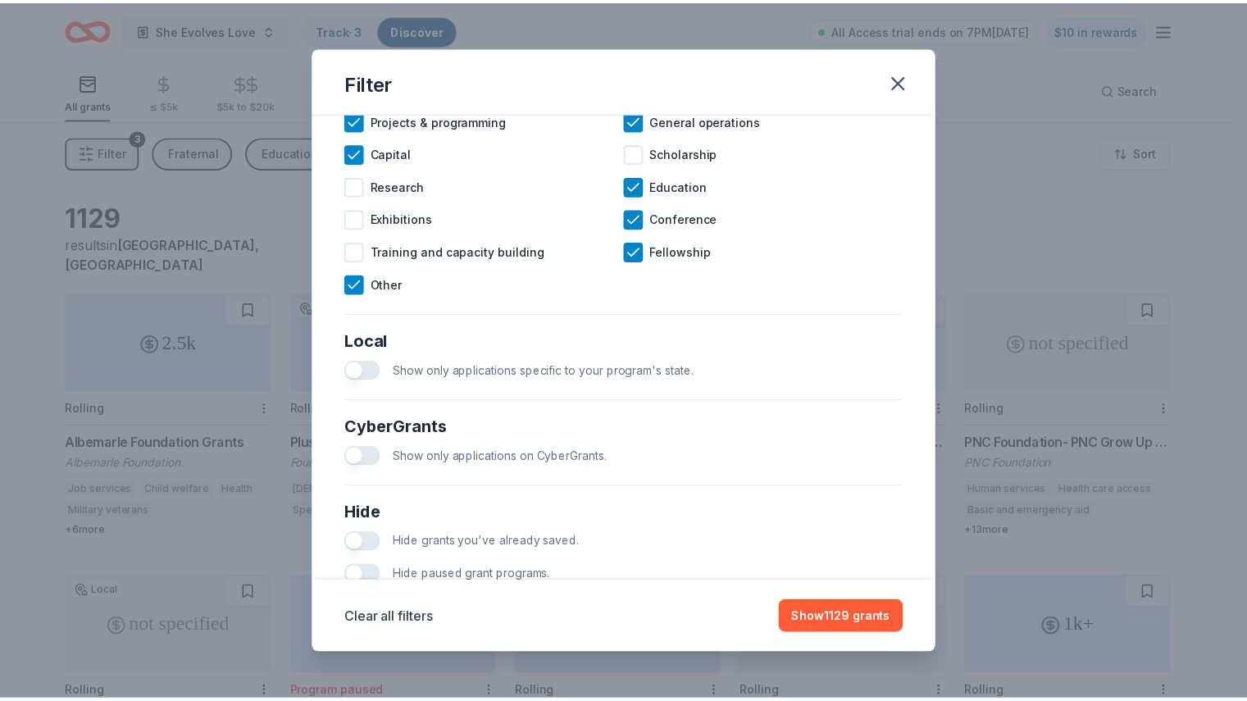
scroll to position [830, 0]
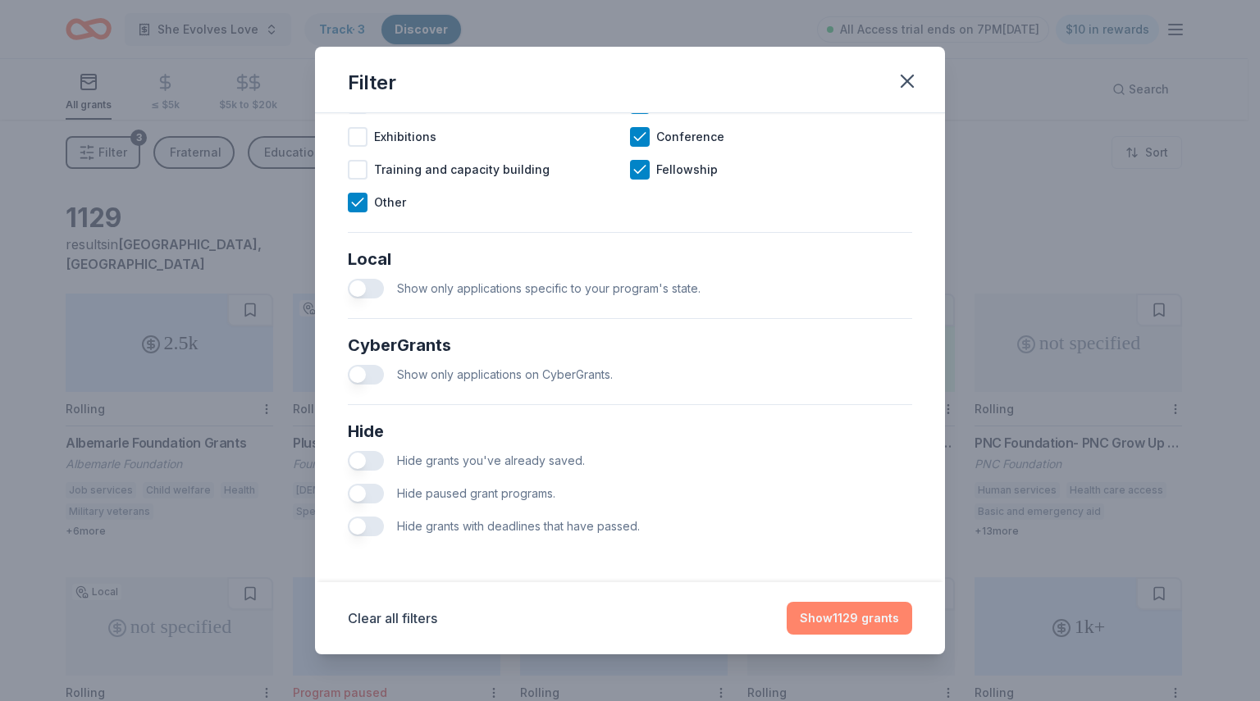
click at [861, 622] on button "Show 1129 grants" at bounding box center [848, 618] width 125 height 33
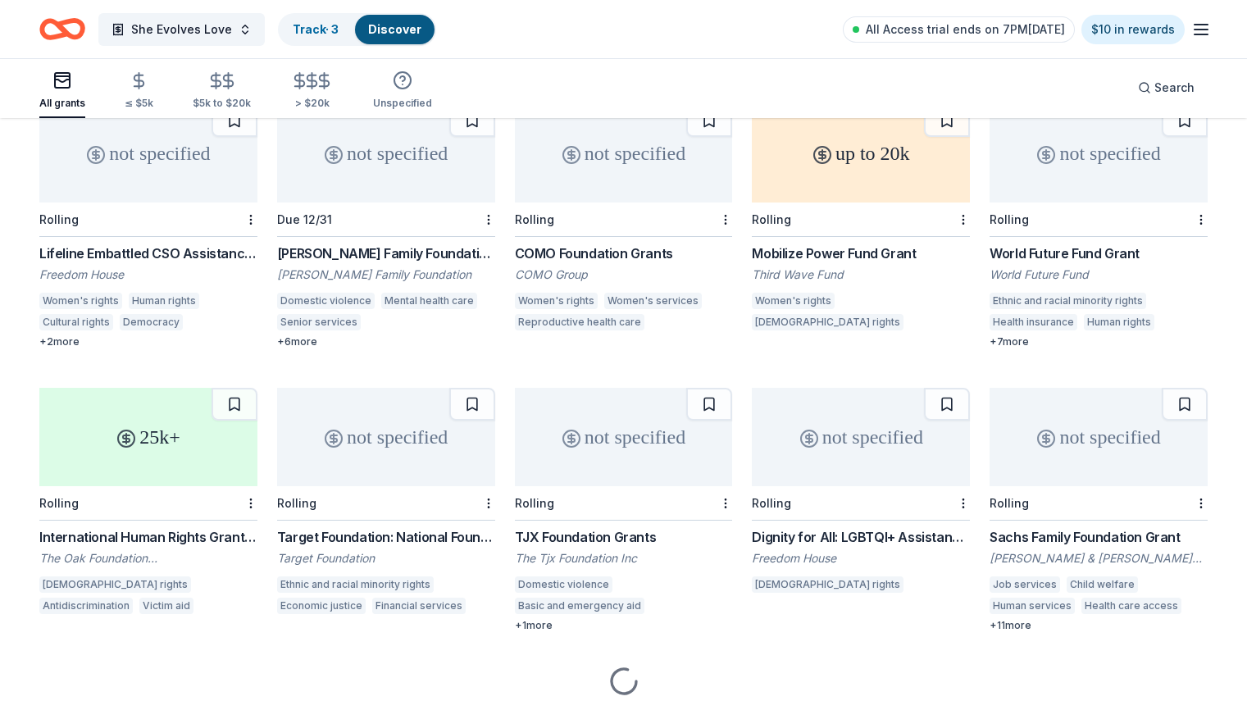
scroll to position [1367, 0]
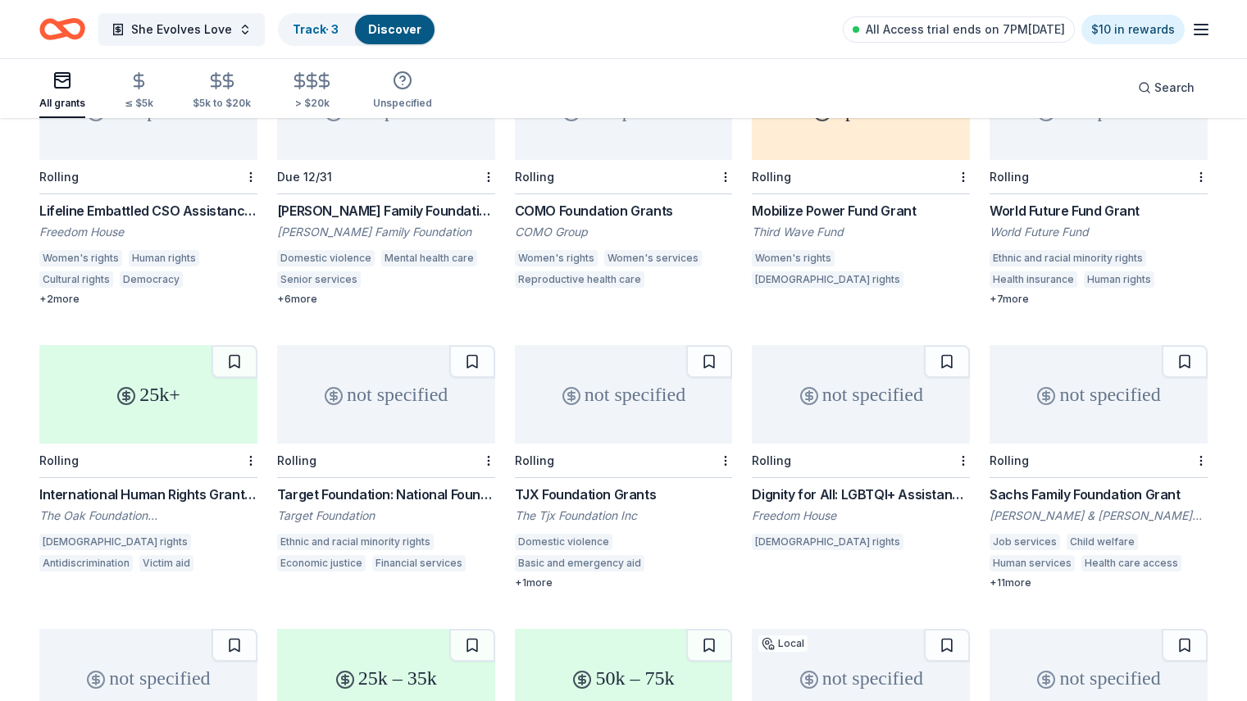
click at [630, 449] on div "Rolling" at bounding box center [624, 461] width 218 height 34
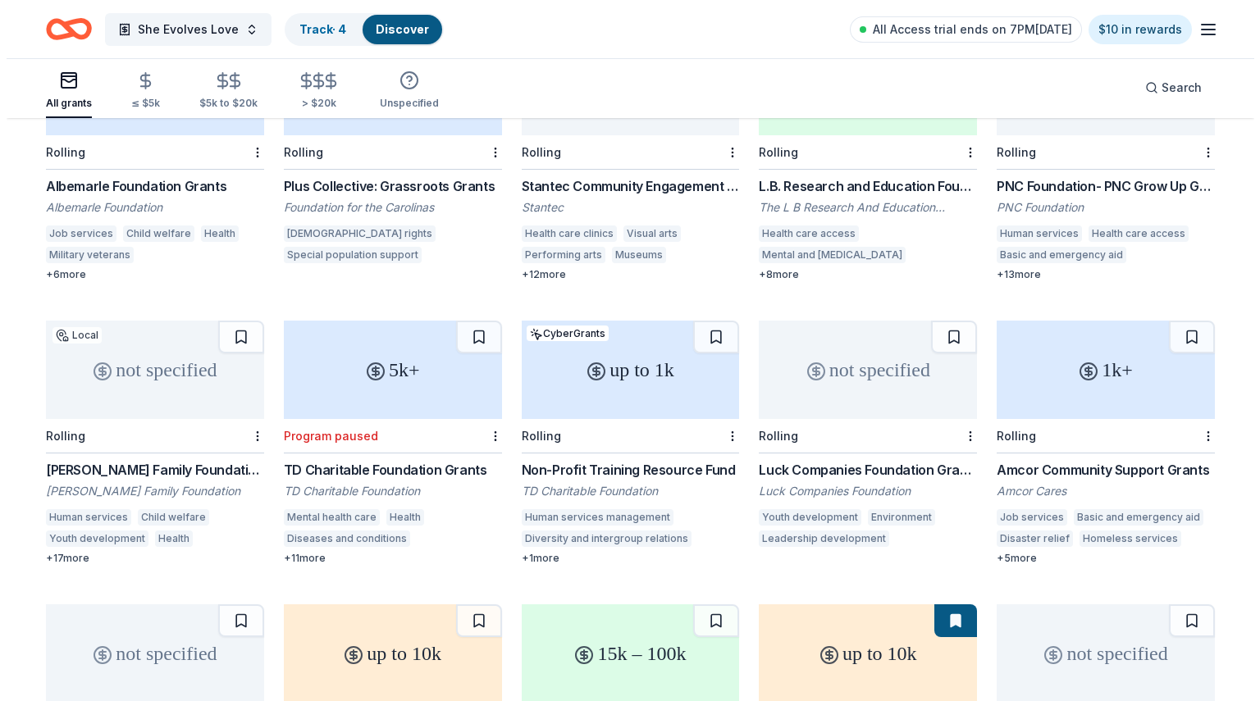
scroll to position [0, 0]
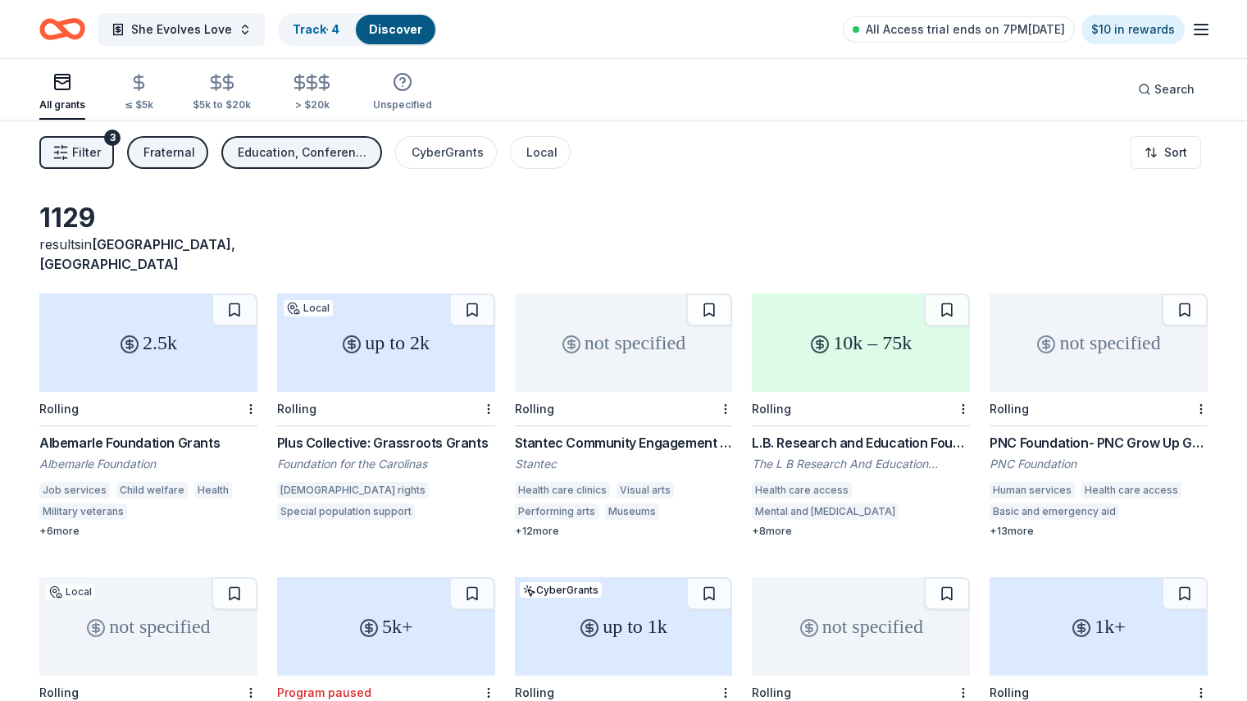
click at [101, 158] on span "Filter" at bounding box center [86, 153] width 29 height 20
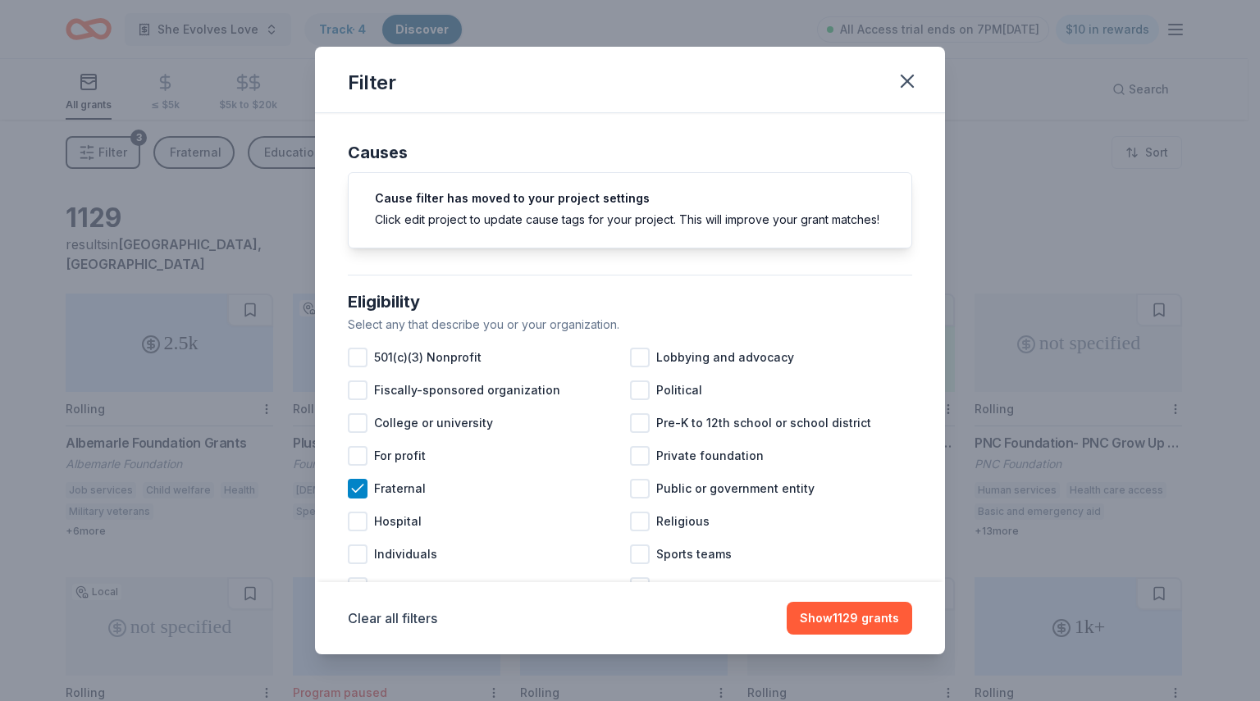
click at [882, 315] on div "Eligibility" at bounding box center [630, 302] width 564 height 26
click at [907, 88] on icon "button" at bounding box center [907, 81] width 23 height 23
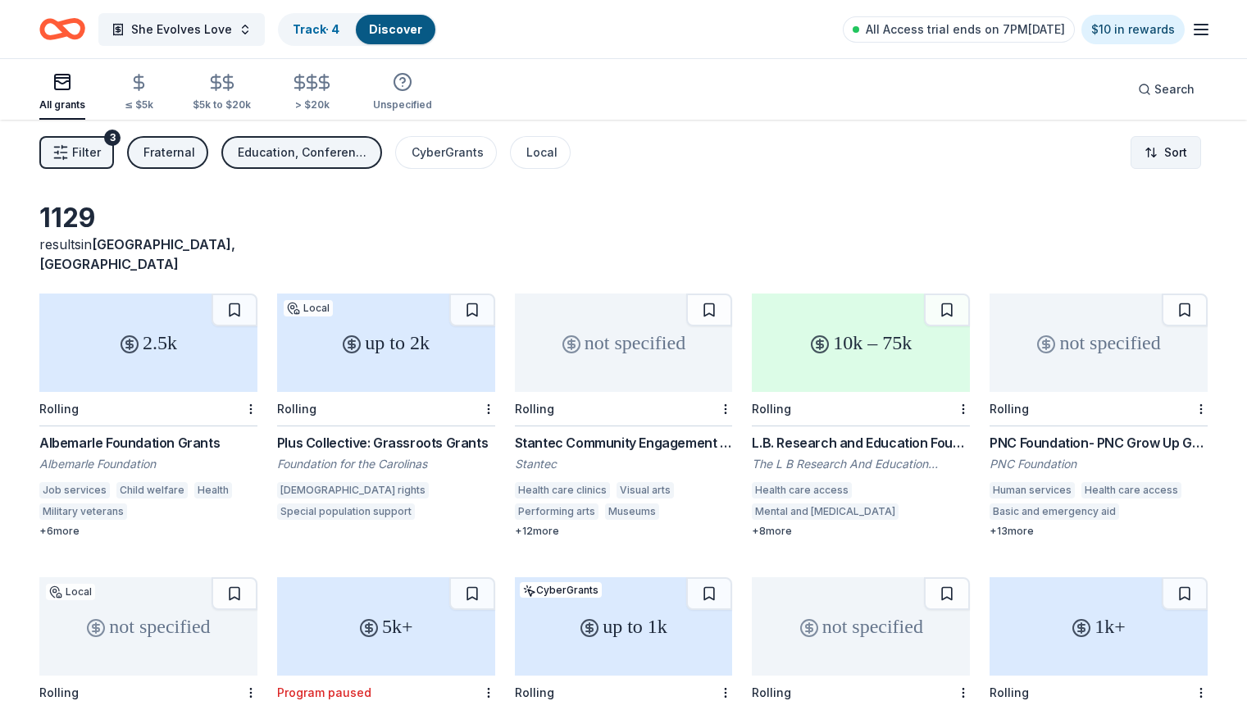
click at [1118, 158] on html "She Evolves Love Track · 4 Discover All Access trial ends on 7PM, 9/22 $10 in r…" at bounding box center [623, 350] width 1247 height 701
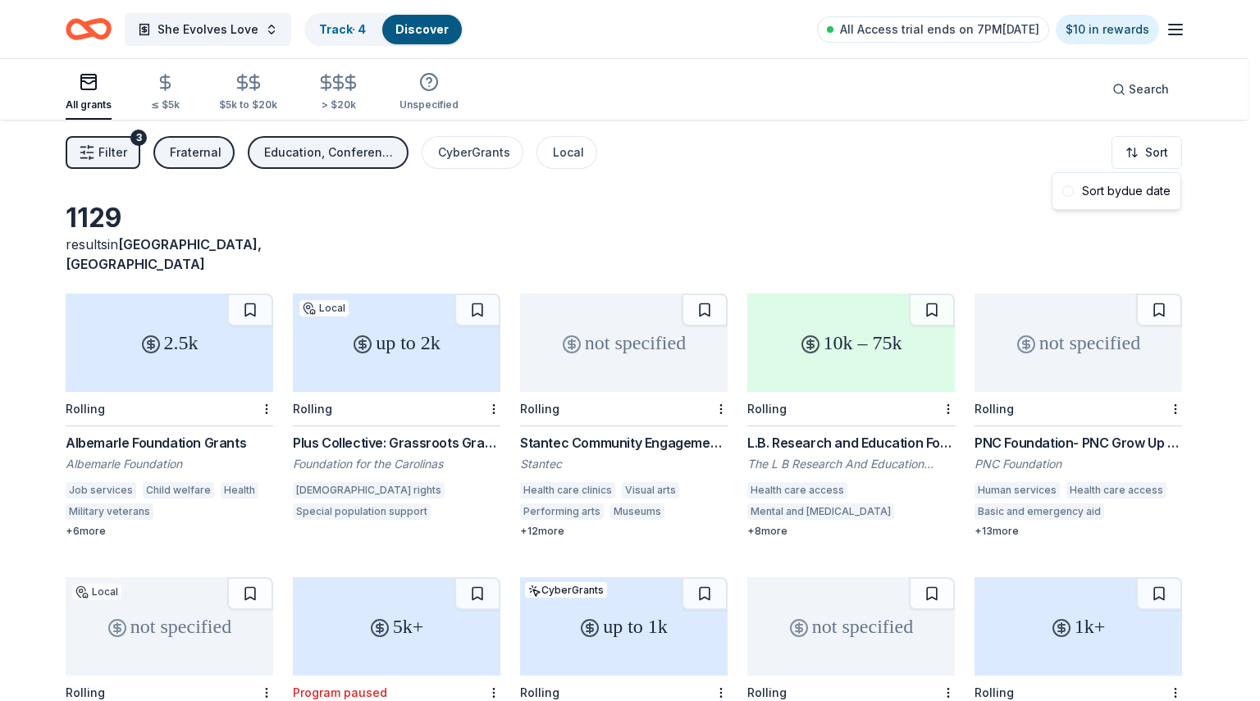
click at [1193, 122] on html "She Evolves Love Track · 4 Discover All Access trial ends on 7PM, 9/22 $10 in r…" at bounding box center [630, 350] width 1260 height 701
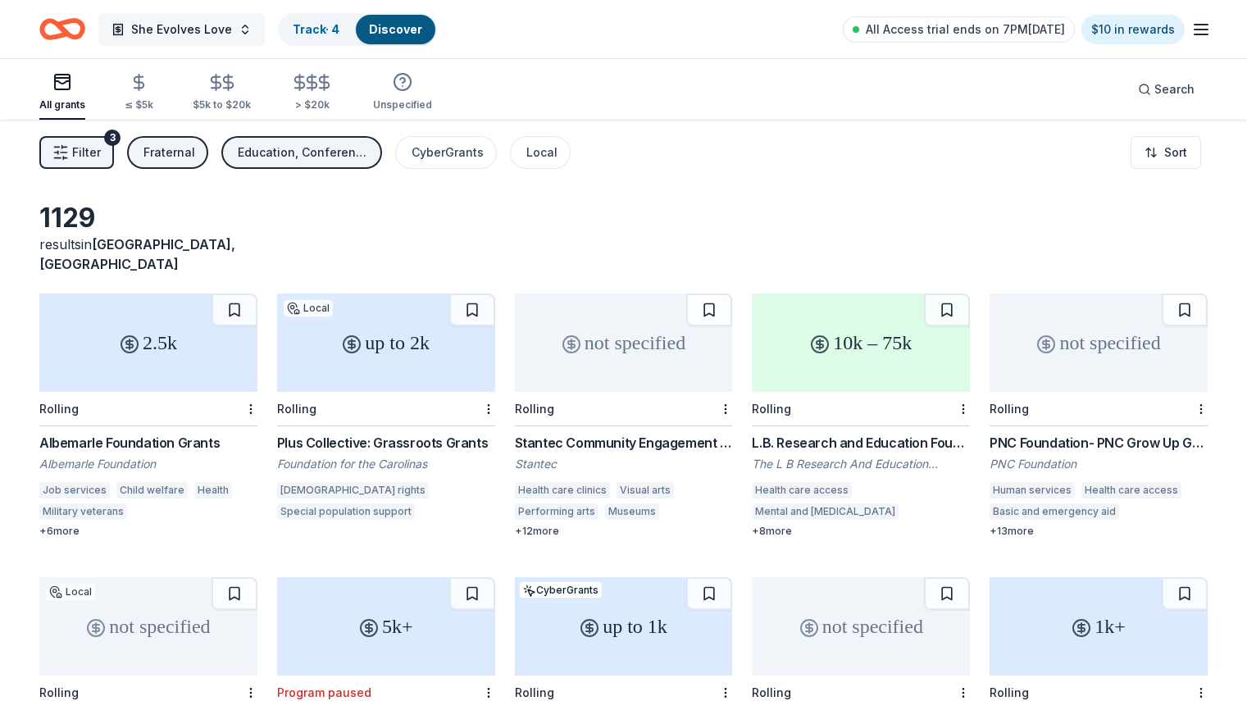
click at [260, 23] on button "She Evolves Love" at bounding box center [181, 29] width 166 height 33
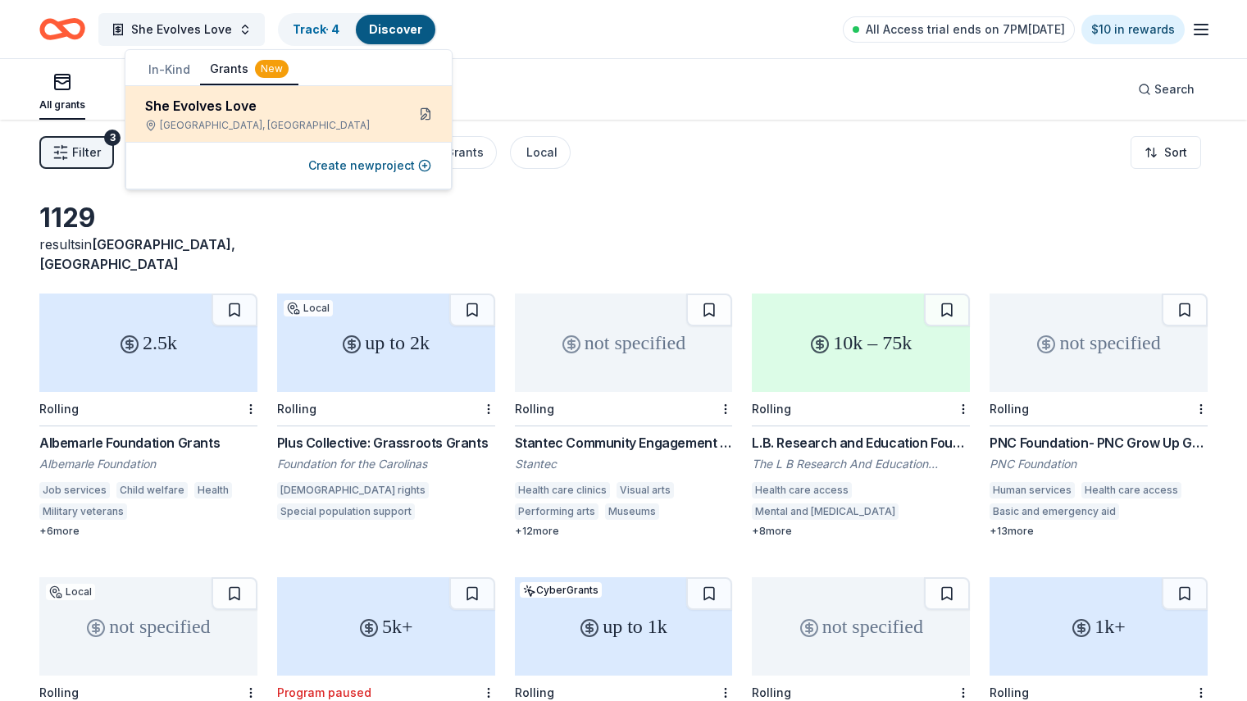
click at [424, 117] on button at bounding box center [426, 114] width 26 height 26
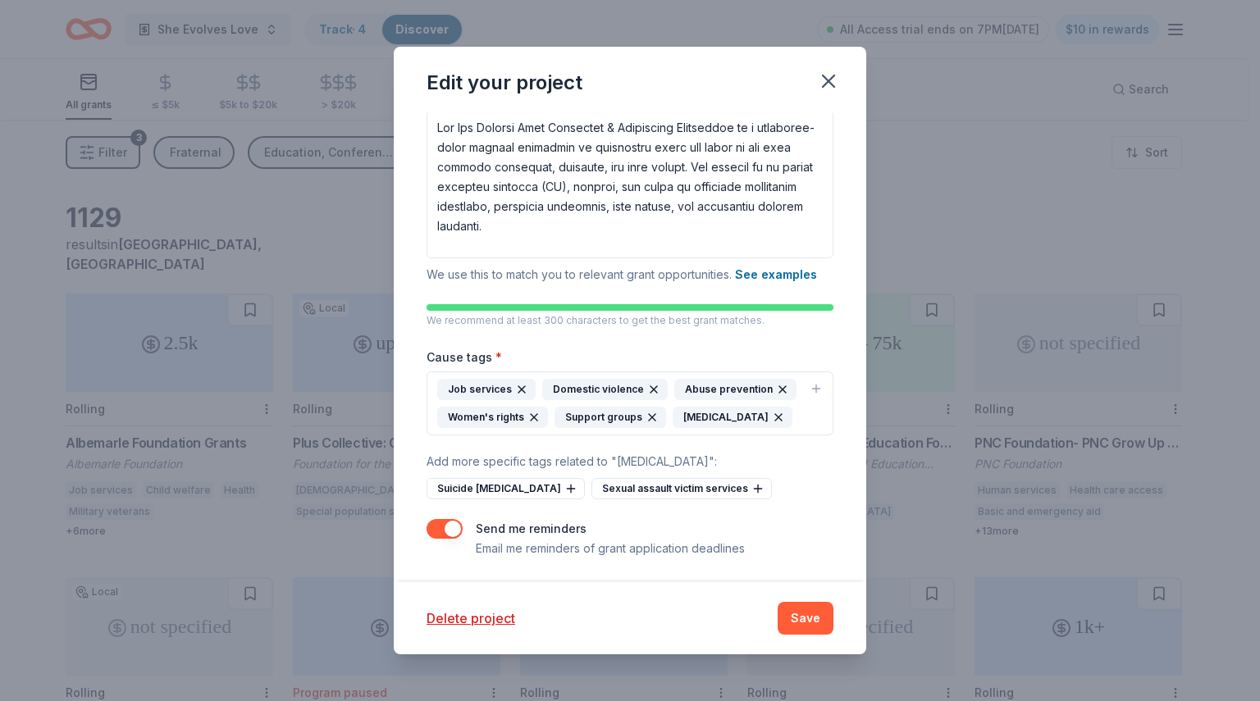
scroll to position [291, 0]
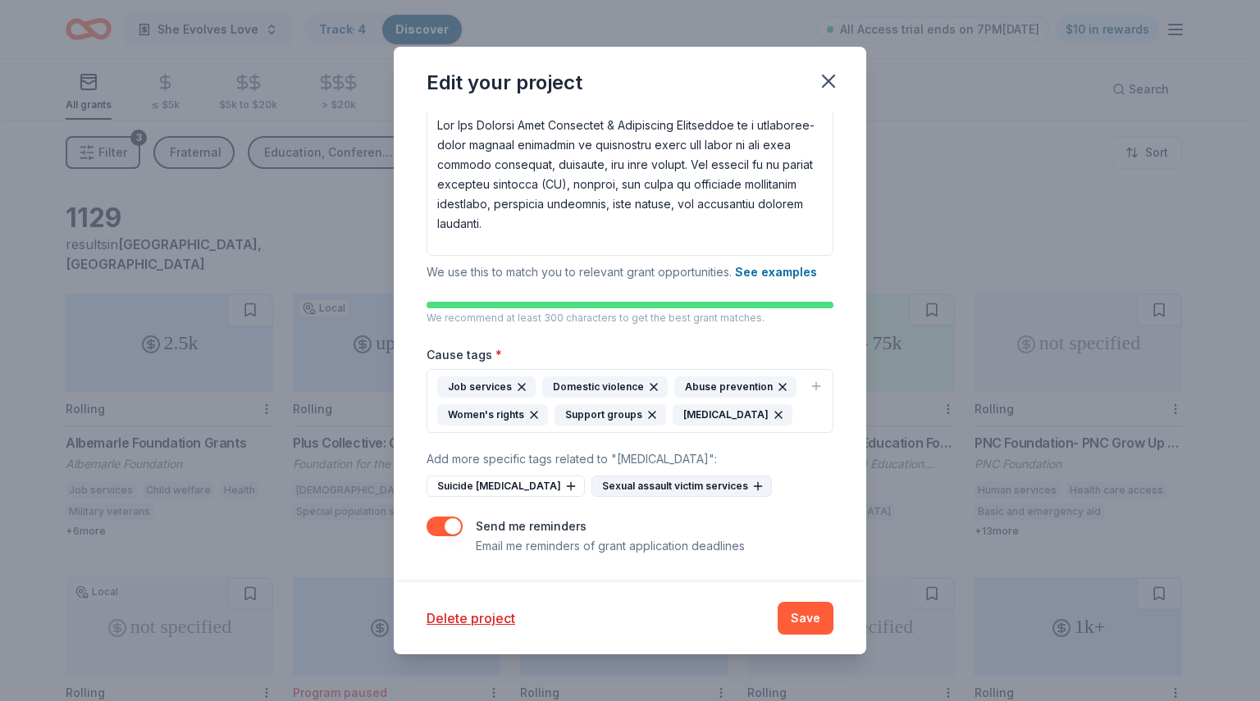
click at [756, 490] on icon at bounding box center [757, 486] width 13 height 13
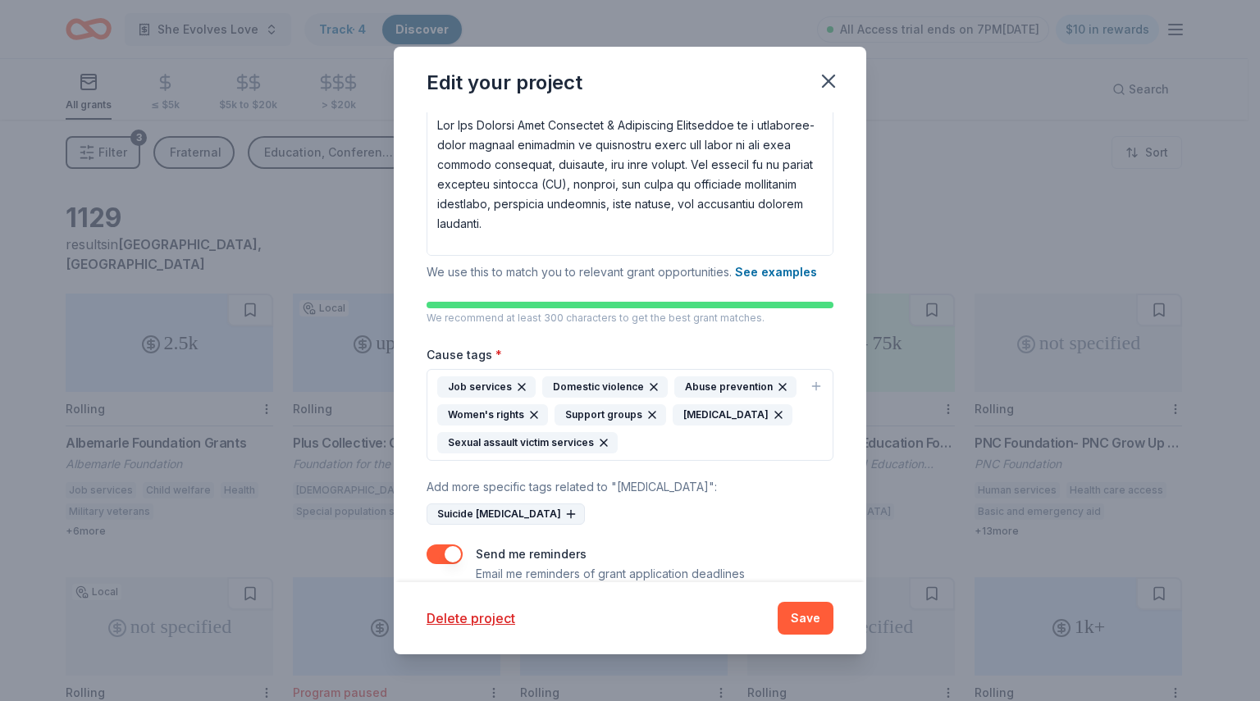
click at [568, 514] on icon at bounding box center [570, 514] width 7 height 0
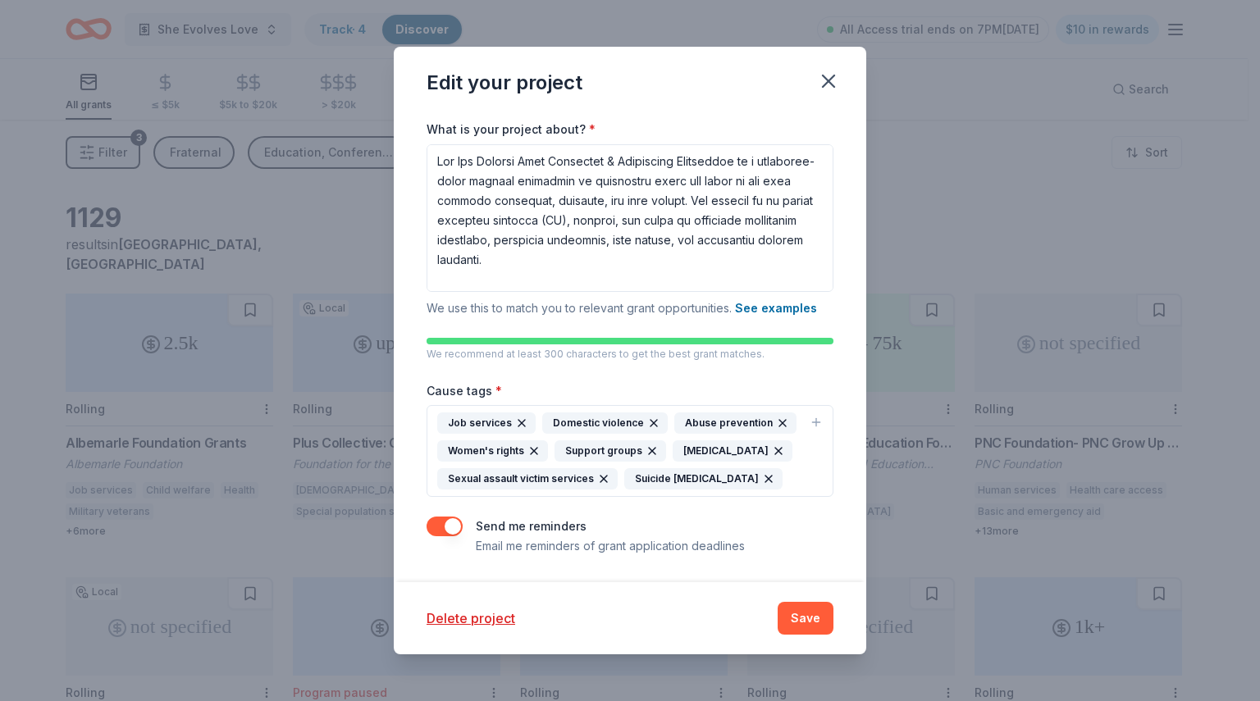
click at [812, 422] on icon "button" at bounding box center [815, 422] width 7 height 0
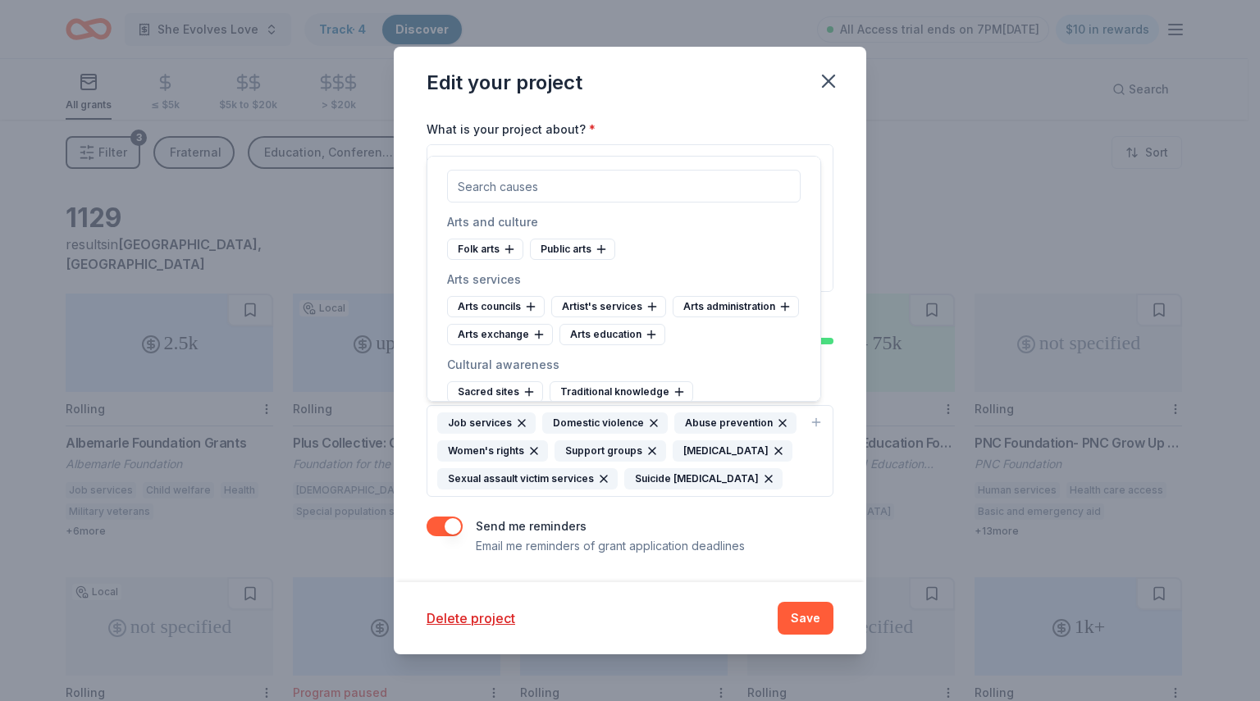
click at [812, 422] on icon "button" at bounding box center [815, 422] width 7 height 0
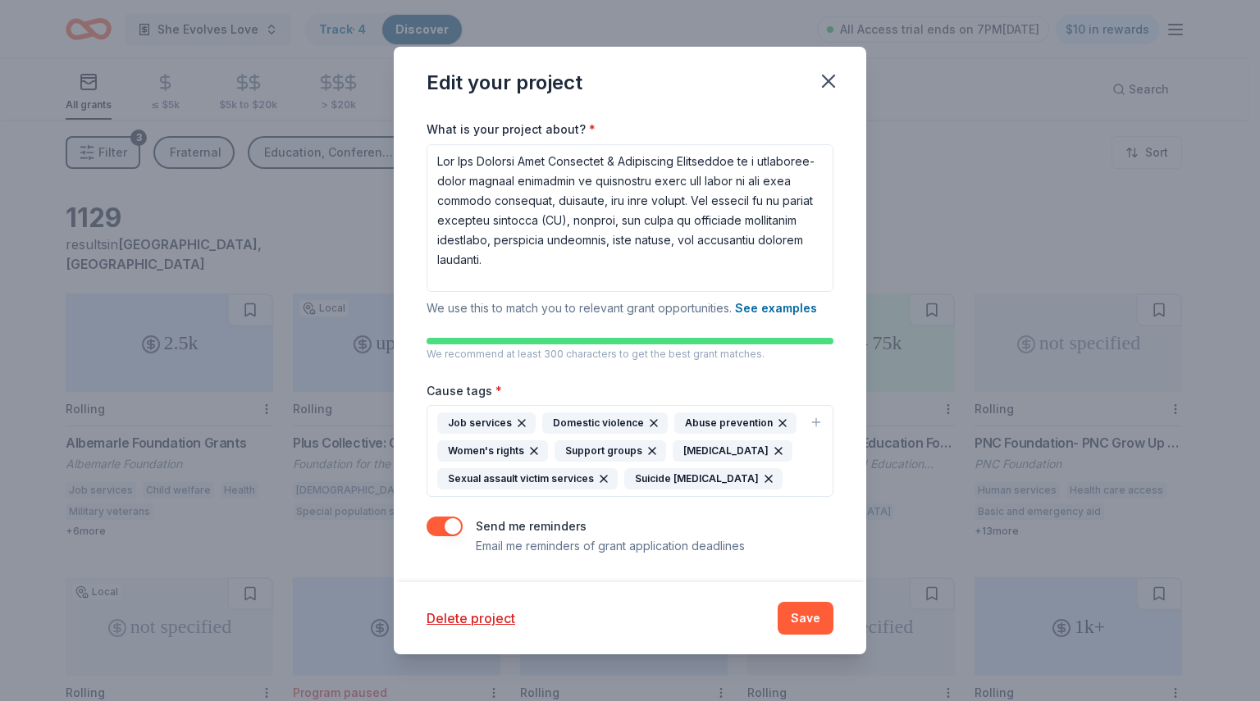
click at [812, 422] on icon "button" at bounding box center [815, 422] width 7 height 0
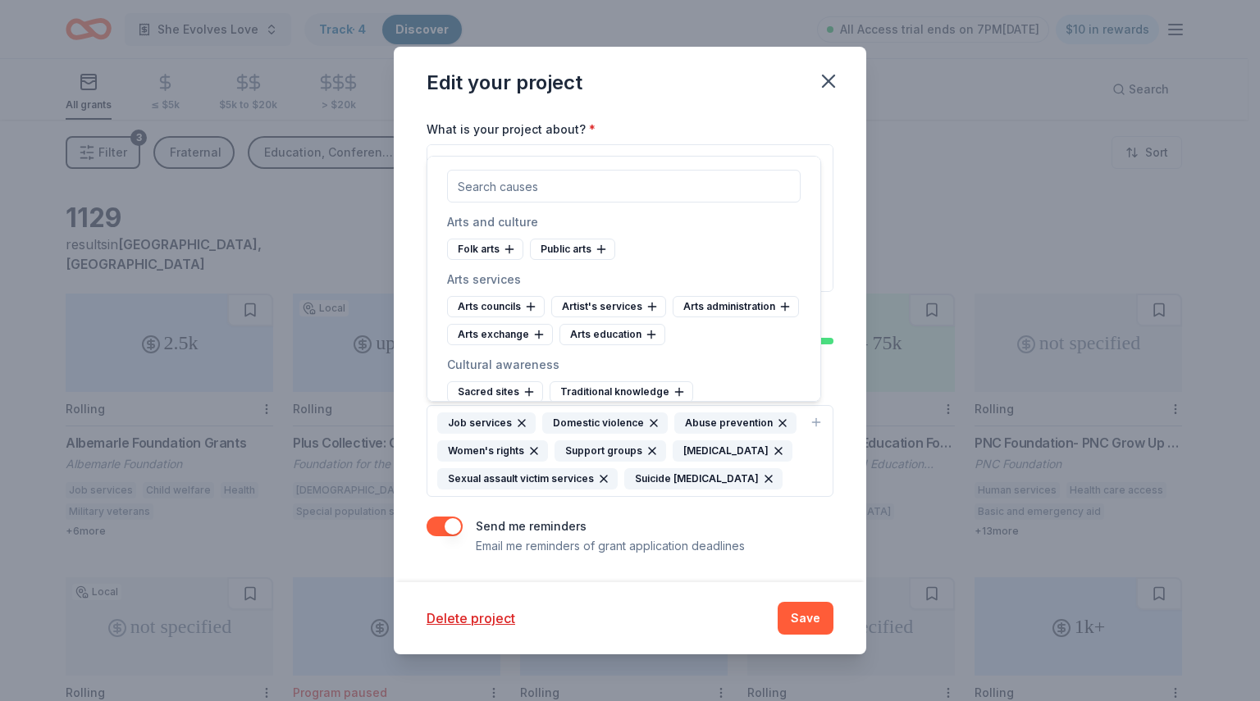
click at [571, 188] on input "text" at bounding box center [623, 186] width 353 height 33
click at [518, 423] on icon "button" at bounding box center [521, 423] width 7 height 7
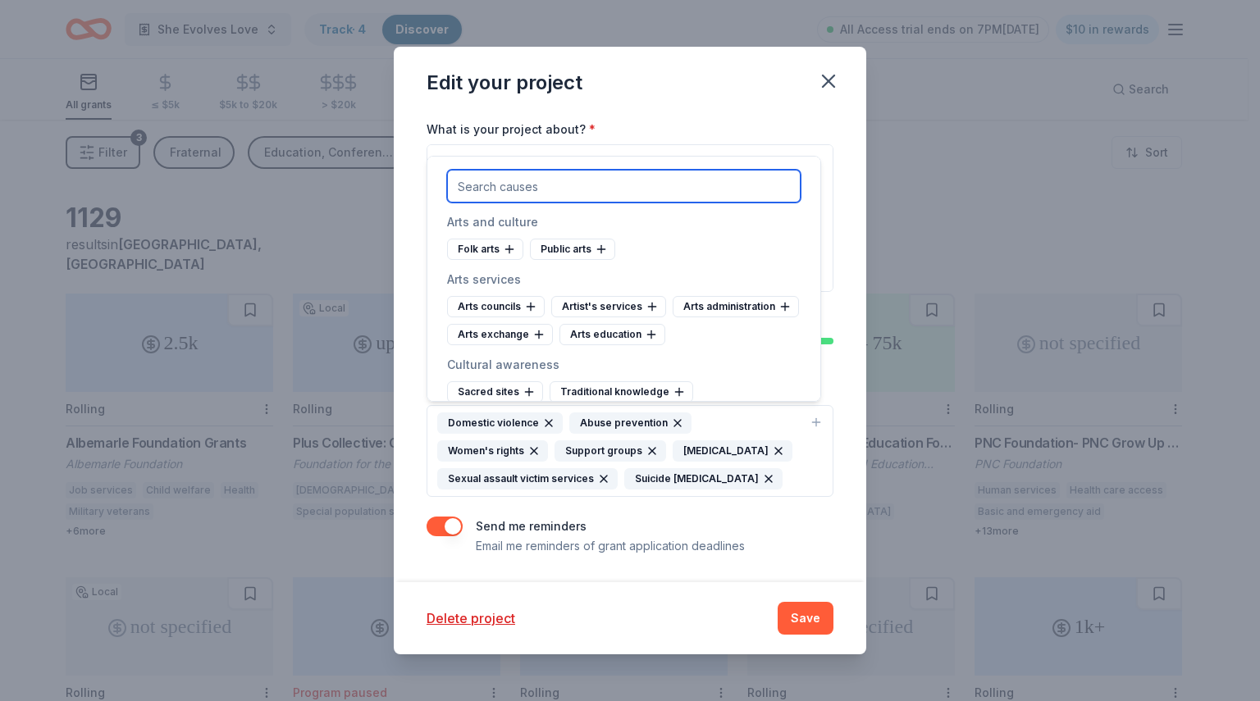
click at [540, 181] on input "text" at bounding box center [623, 186] width 353 height 33
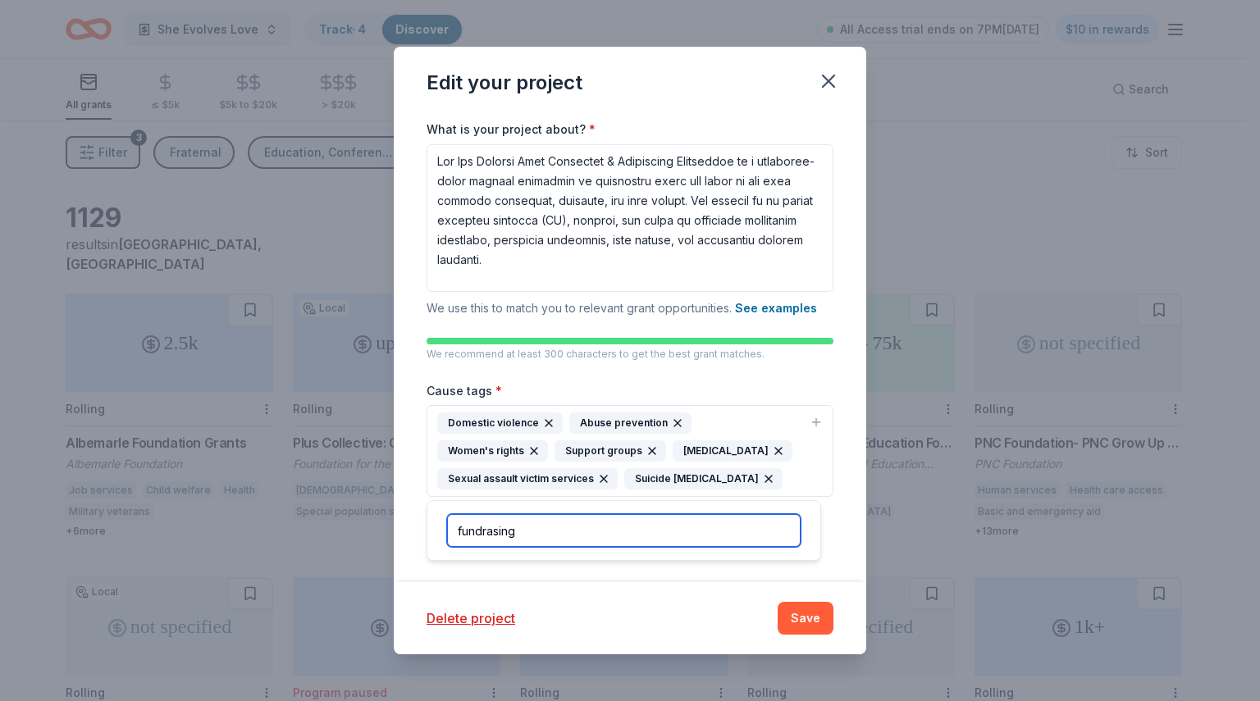
click at [481, 531] on input "fundrasing" at bounding box center [623, 530] width 353 height 33
click at [592, 537] on input "fundraising" at bounding box center [623, 530] width 353 height 33
type input "f"
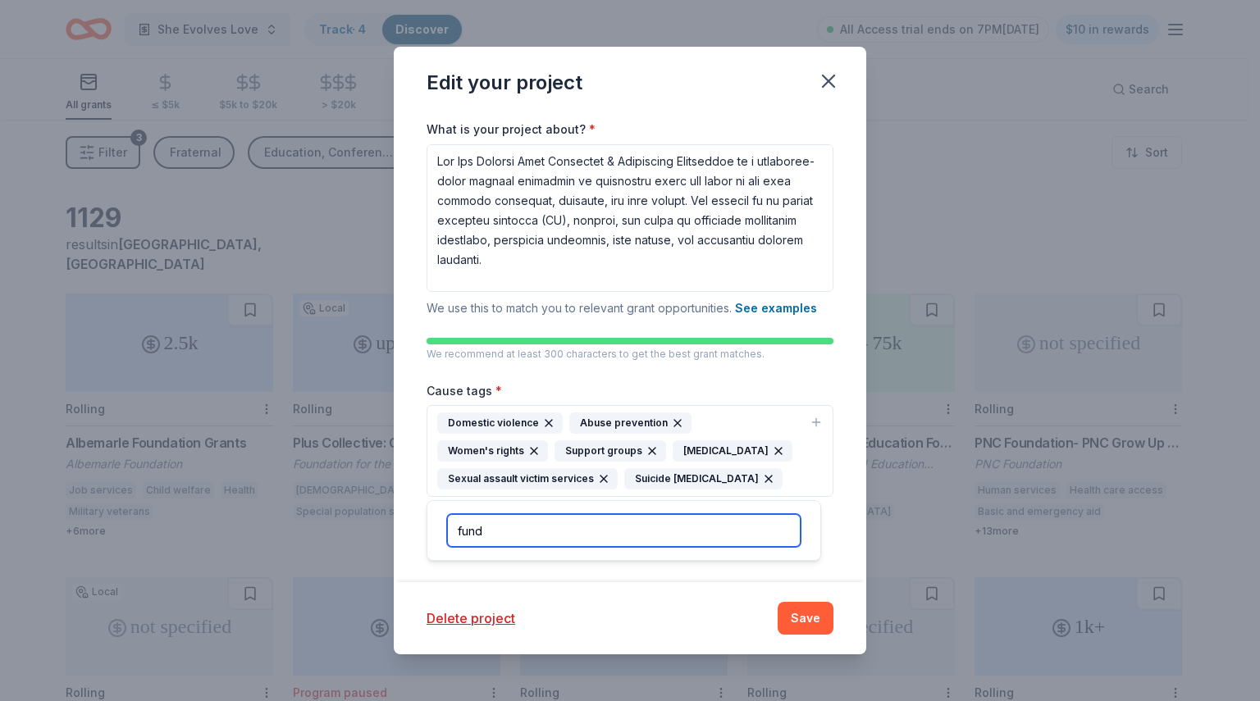
type input "fund"
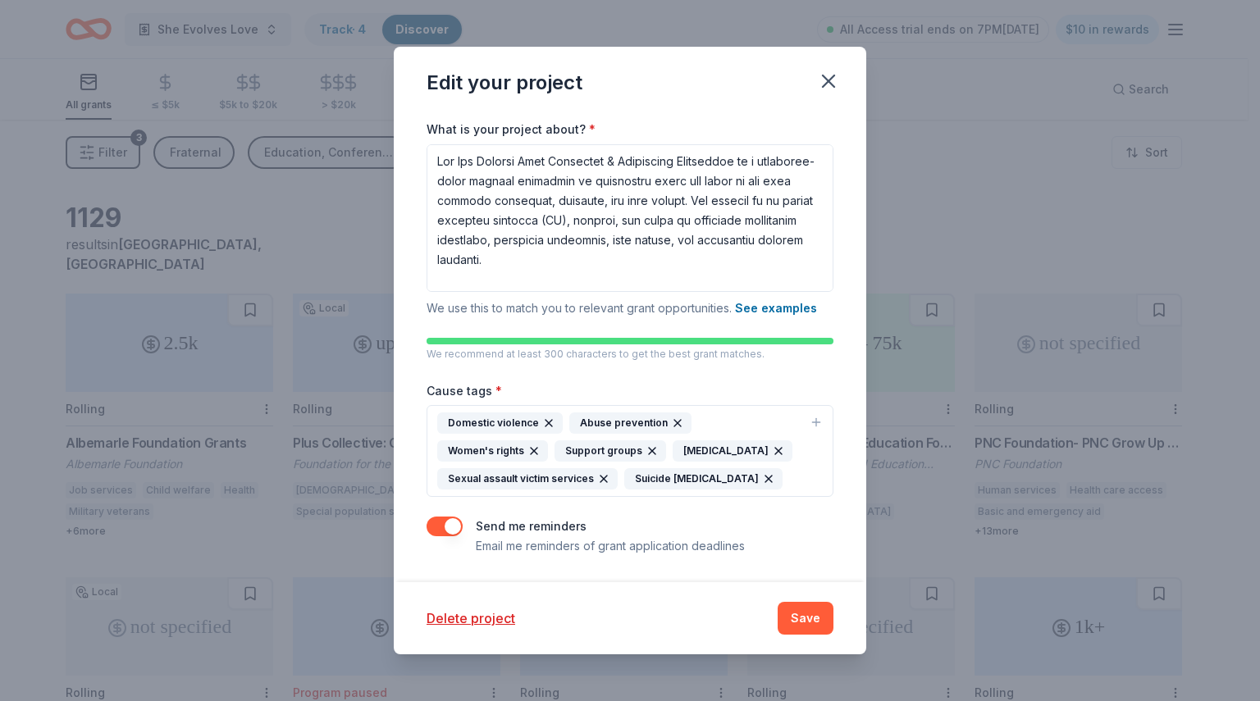
click at [738, 426] on div "Domestic violence Abuse prevention Women's rights Support groups Crisis interve…" at bounding box center [620, 451] width 366 height 77
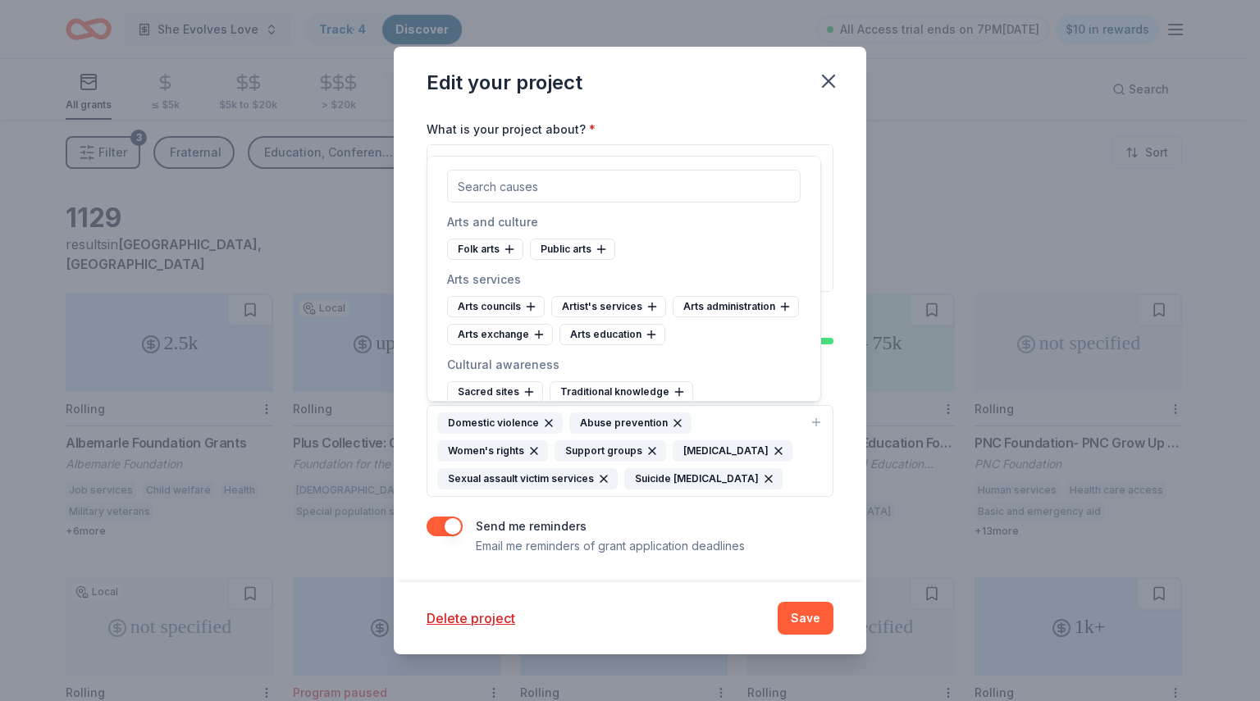
click at [713, 258] on div "Folk arts Public arts" at bounding box center [623, 249] width 353 height 21
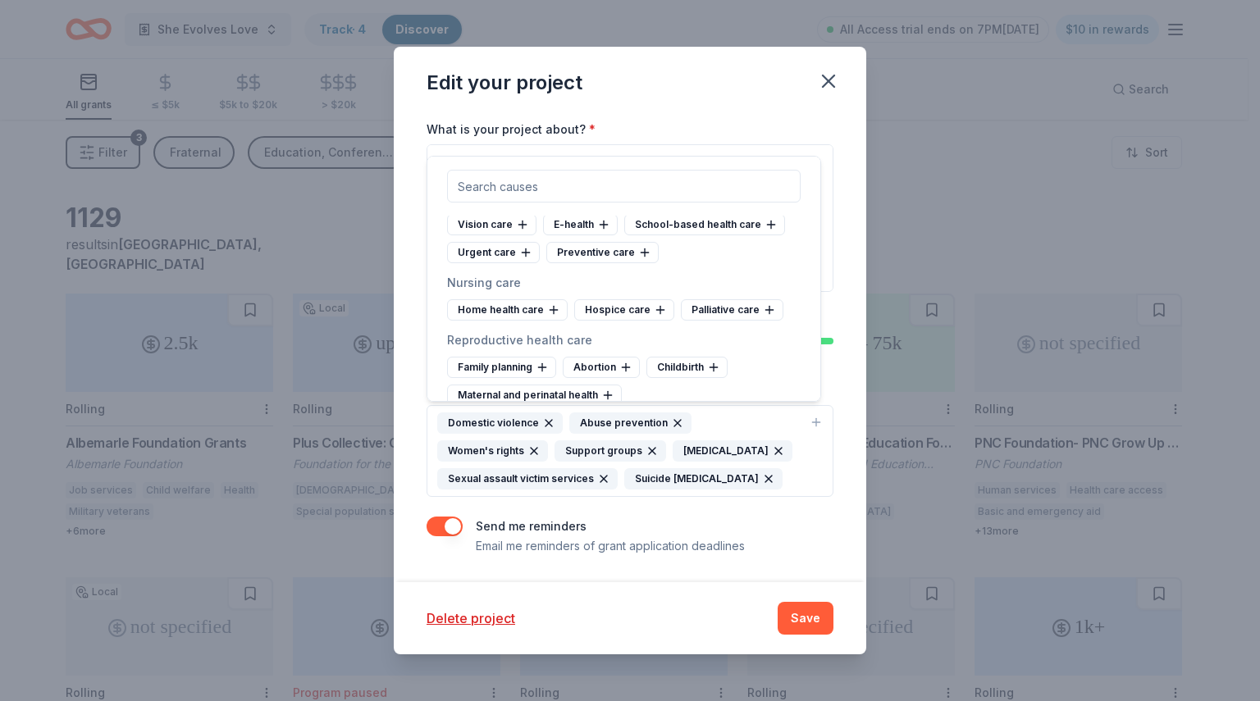
scroll to position [2587, 0]
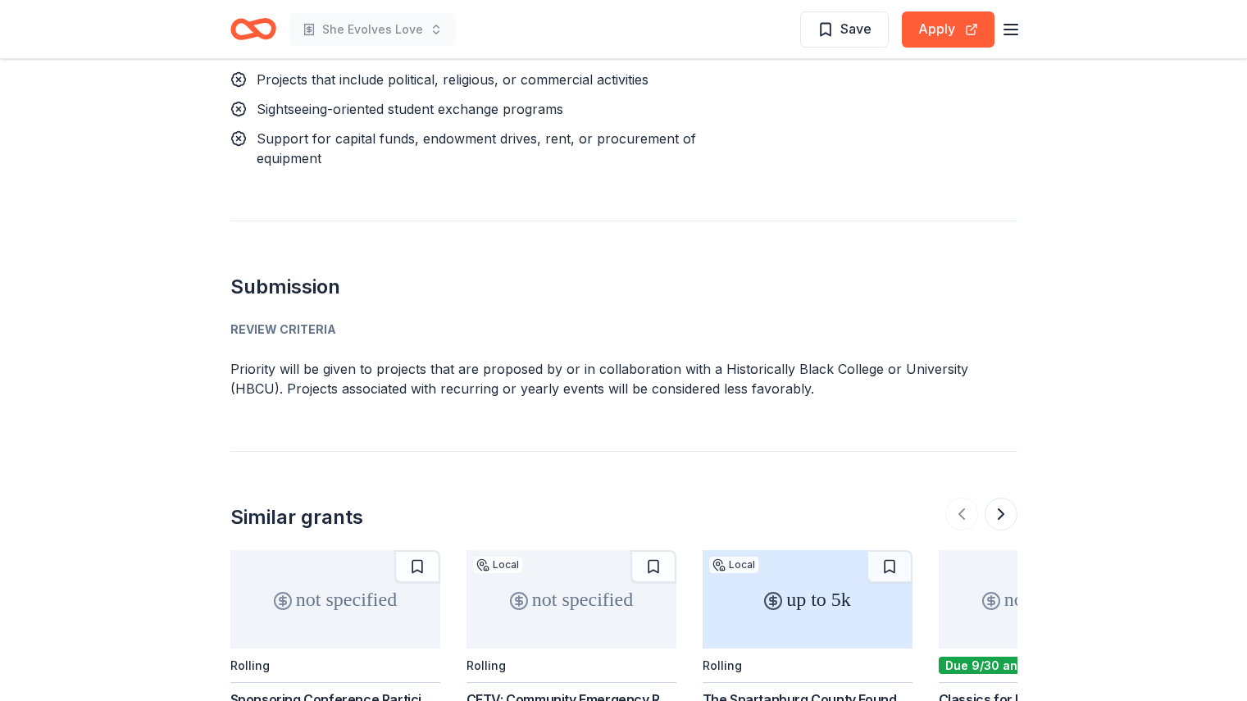
scroll to position [1753, 0]
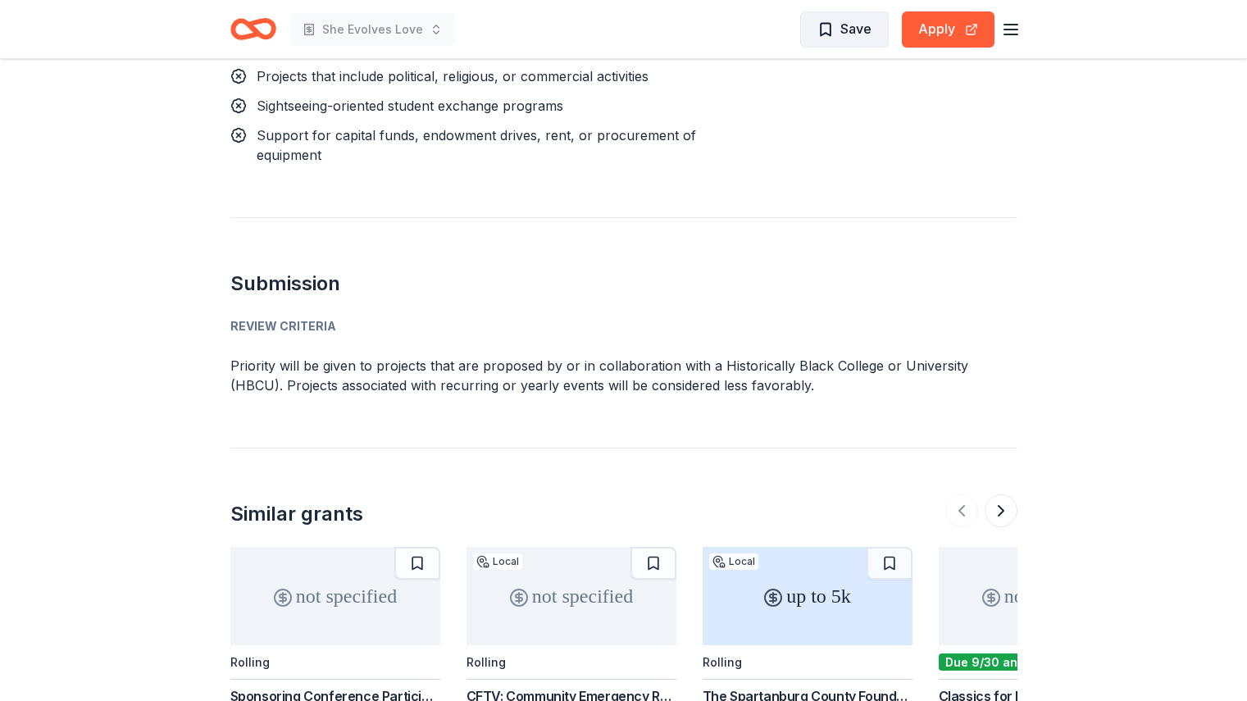
click at [853, 43] on button "Save" at bounding box center [844, 29] width 89 height 36
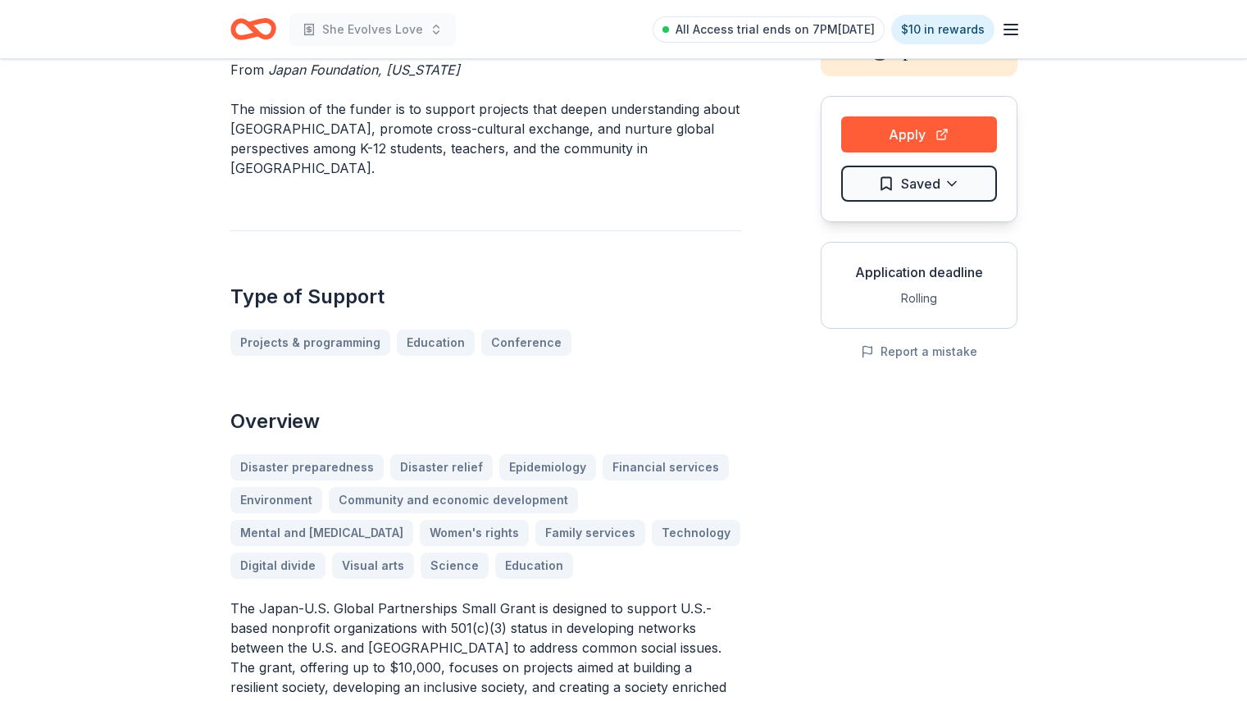
scroll to position [0, 0]
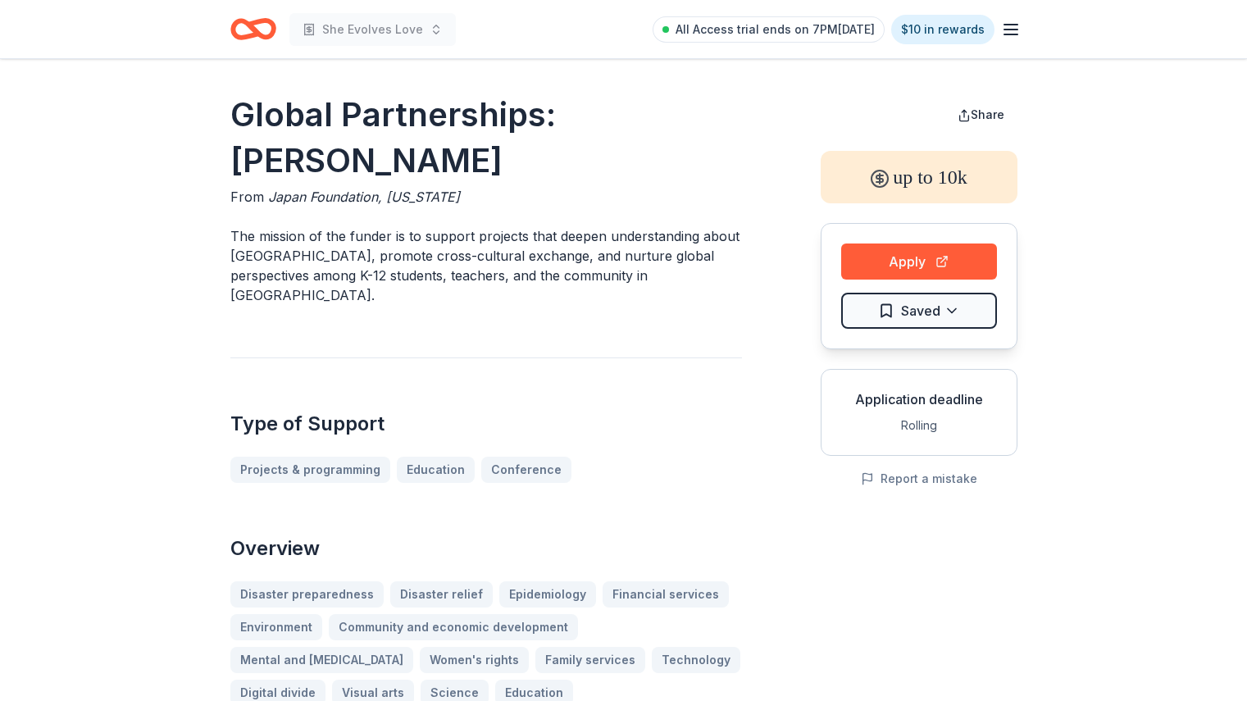
click at [1011, 34] on line "button" at bounding box center [1011, 34] width 13 height 0
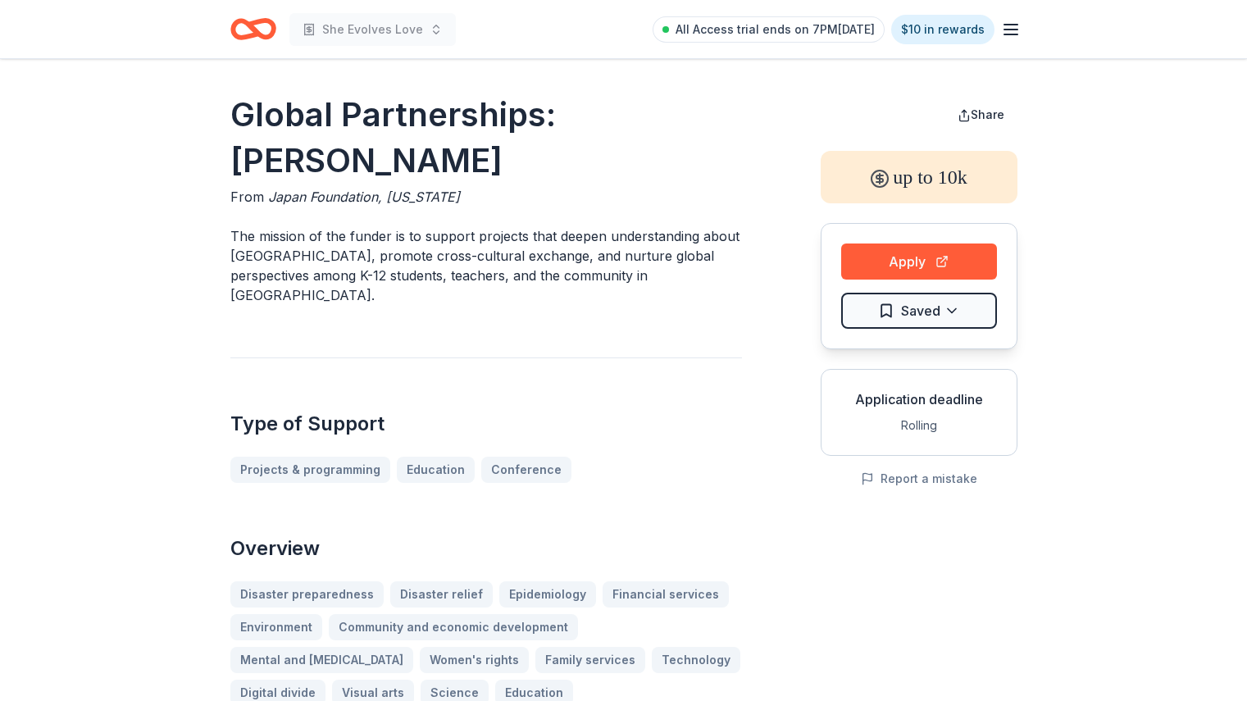
click at [21, 45] on header "She Evolves Love All Access trial ends on 7PM, 9/22 $10 in rewards" at bounding box center [623, 29] width 1247 height 59
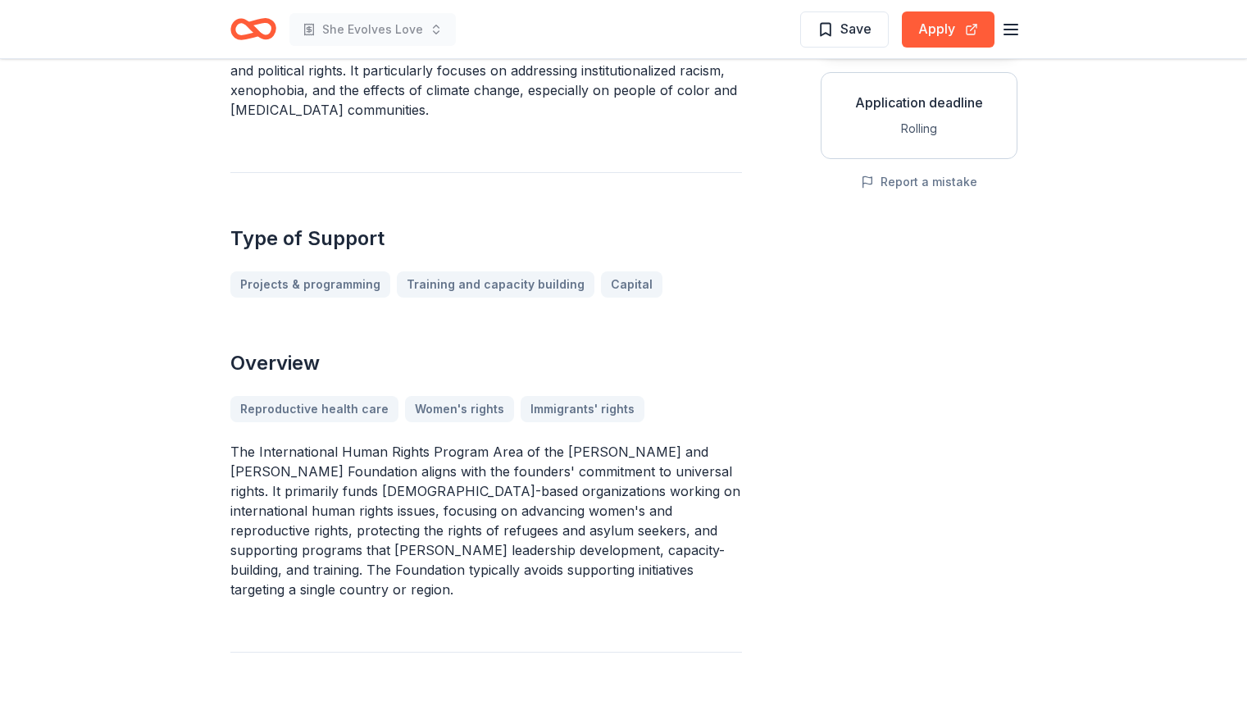
scroll to position [298, 0]
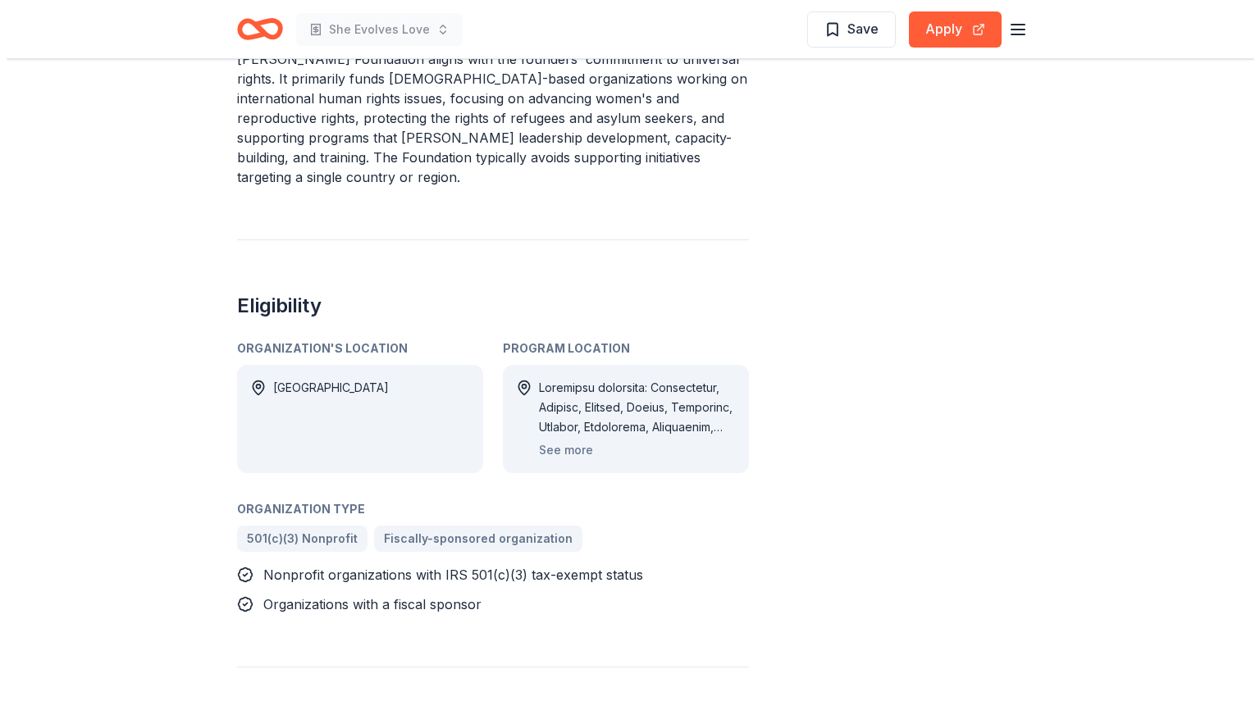
scroll to position [716, 0]
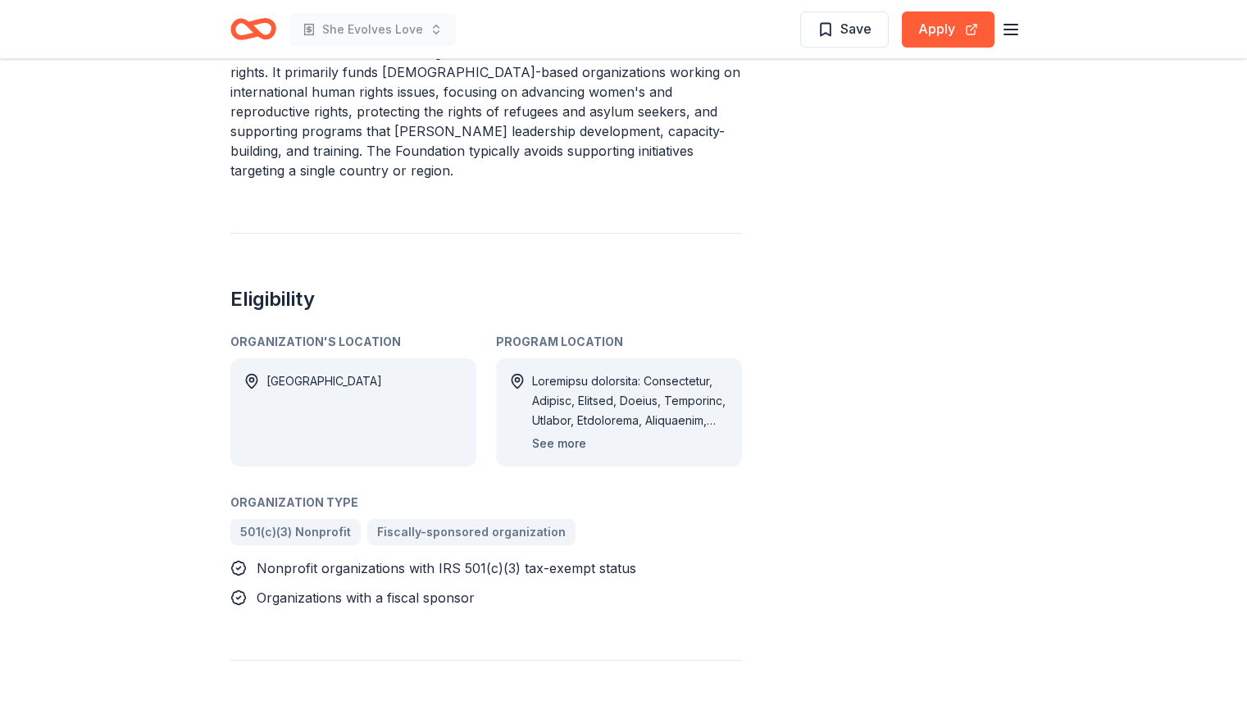
click at [572, 434] on button "See more" at bounding box center [559, 444] width 54 height 20
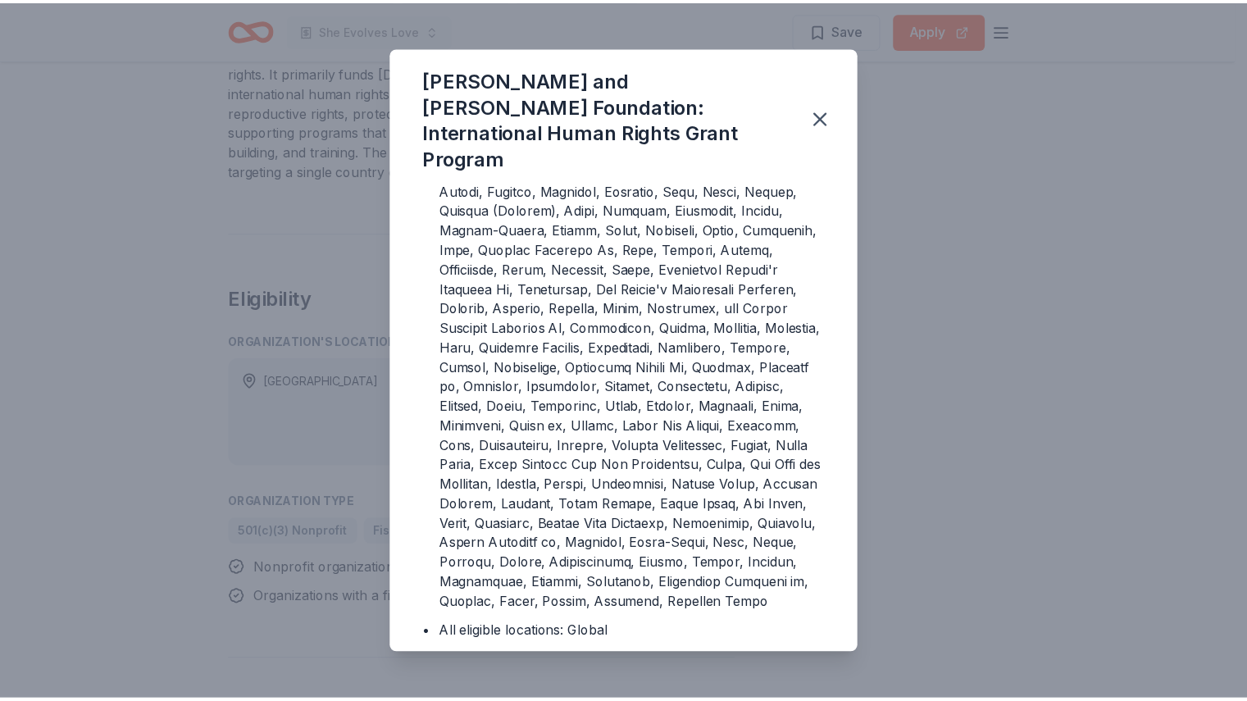
scroll to position [207, 0]
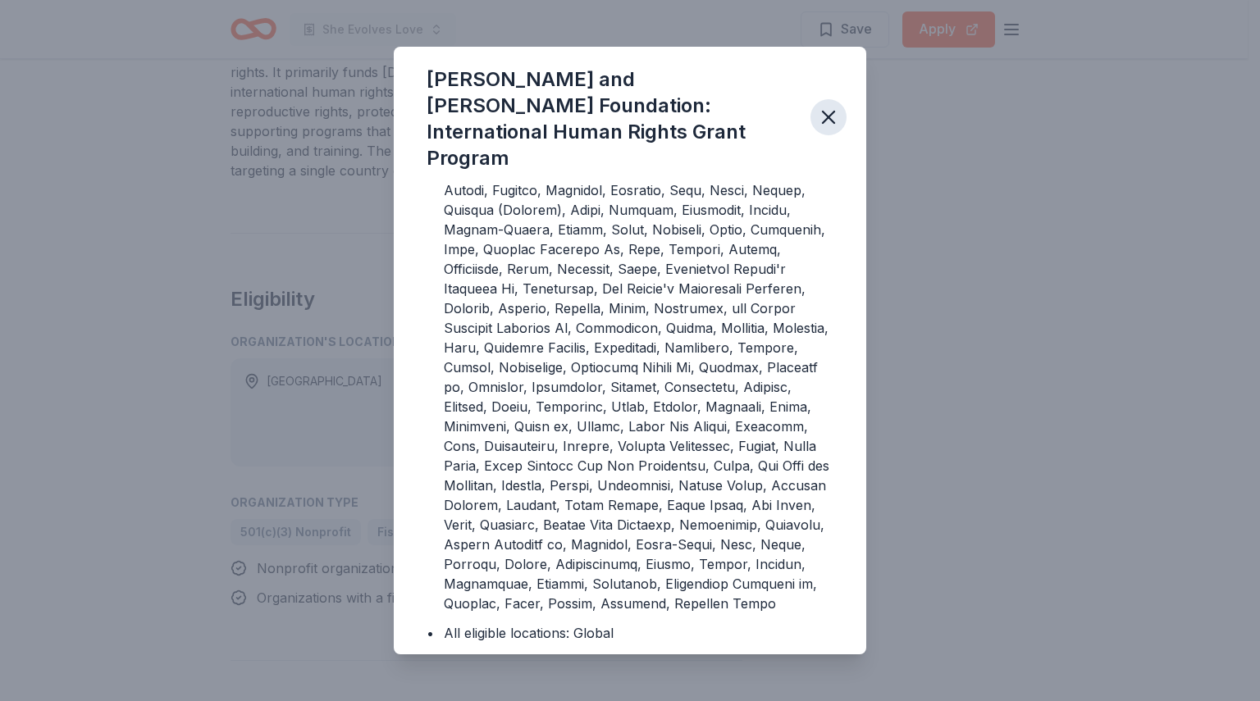
click at [826, 107] on icon "button" at bounding box center [828, 117] width 23 height 23
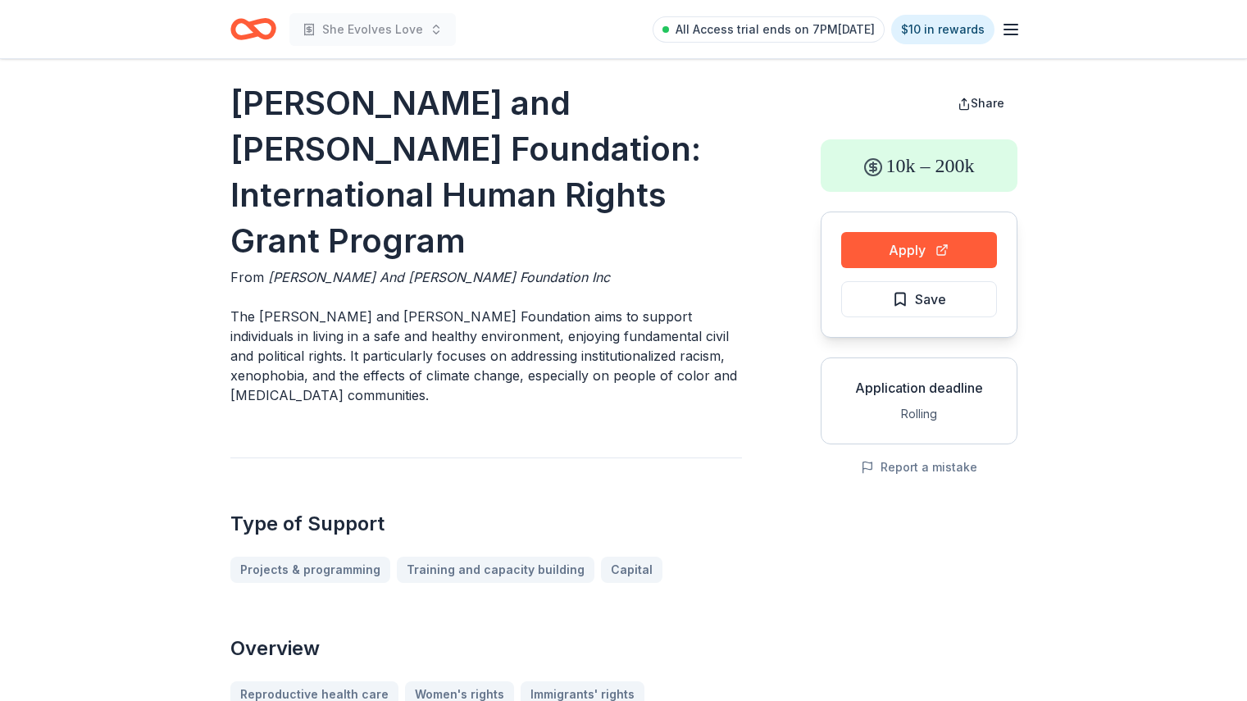
scroll to position [0, 0]
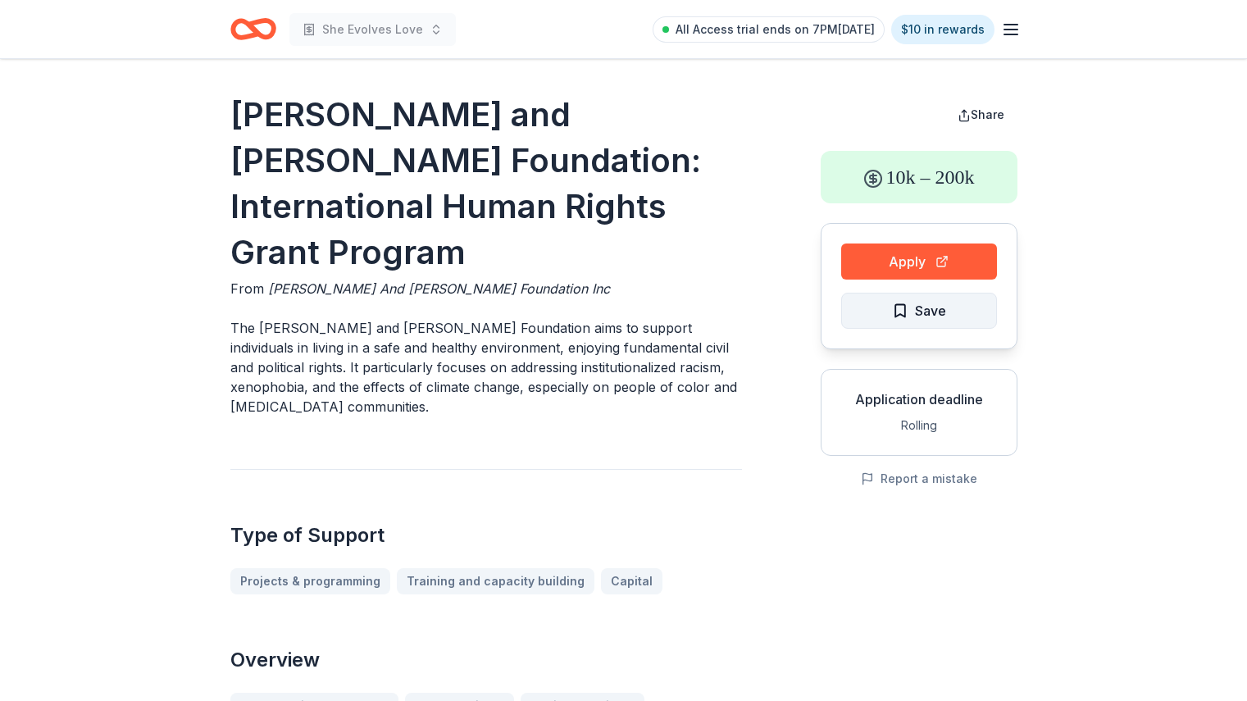
click at [942, 320] on span "Save" at bounding box center [930, 310] width 31 height 21
